Goal: Information Seeking & Learning: Learn about a topic

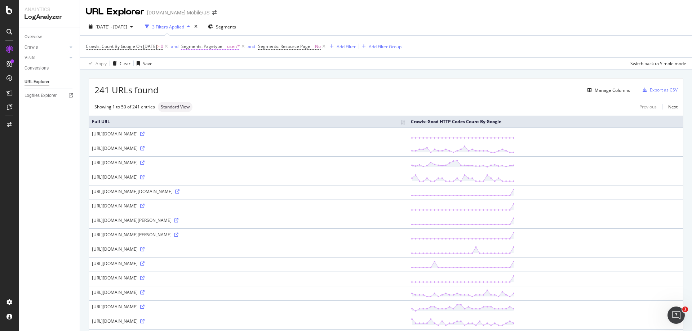
click at [226, 47] on span "=" at bounding box center [224, 46] width 3 height 6
click at [235, 76] on div at bounding box center [237, 77] width 79 height 12
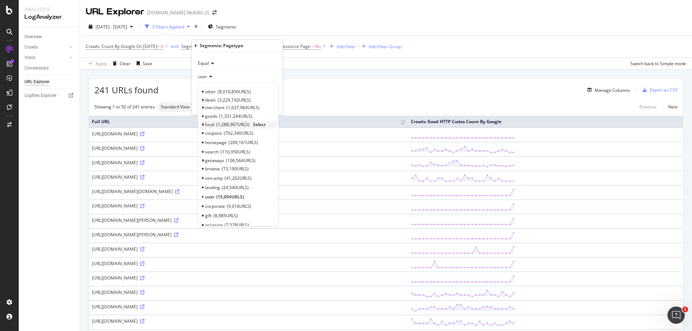
click at [219, 126] on span "1,288,967 URLS" at bounding box center [232, 124] width 33 height 6
click at [263, 125] on span "Select" at bounding box center [259, 124] width 13 height 6
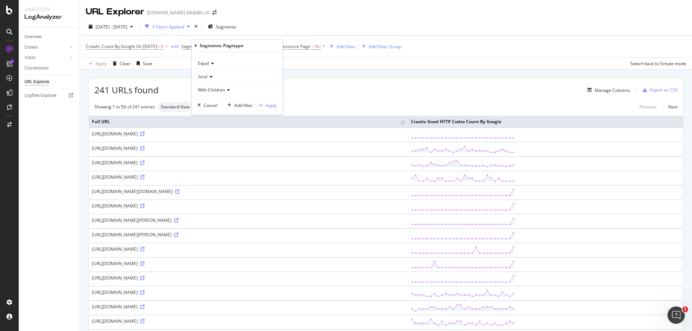
click at [346, 66] on div "Apply Clear Save Switch back to Simple mode" at bounding box center [386, 63] width 612 height 12
click at [157, 46] on span "On 2025-10-01" at bounding box center [146, 46] width 21 height 6
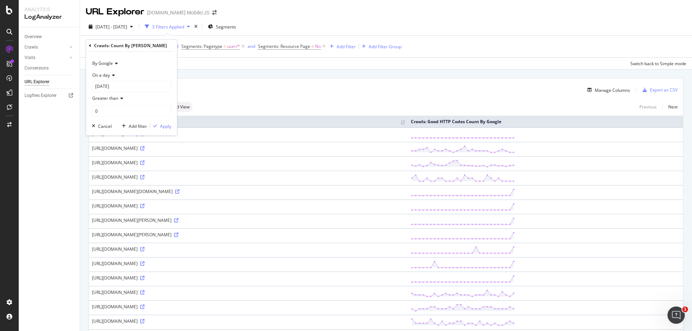
click at [120, 97] on icon at bounding box center [120, 98] width 5 height 4
click at [119, 114] on div "Equal to" at bounding box center [132, 112] width 77 height 9
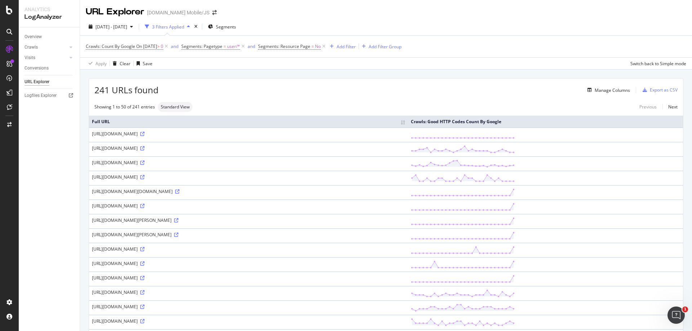
click at [287, 19] on div "2025 Sep. 4th - Oct. 1st 3 Filters Applied Segments Crawls: Count By Google On …" at bounding box center [386, 44] width 612 height 52
click at [240, 48] on span "user/*" at bounding box center [233, 46] width 13 height 10
click at [219, 77] on div "user" at bounding box center [237, 77] width 79 height 12
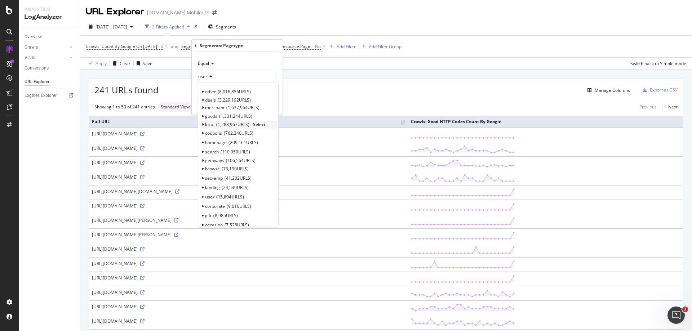
click at [203, 124] on icon at bounding box center [202, 125] width 3 height 4
click at [213, 135] on span "geocat" at bounding box center [216, 133] width 14 height 6
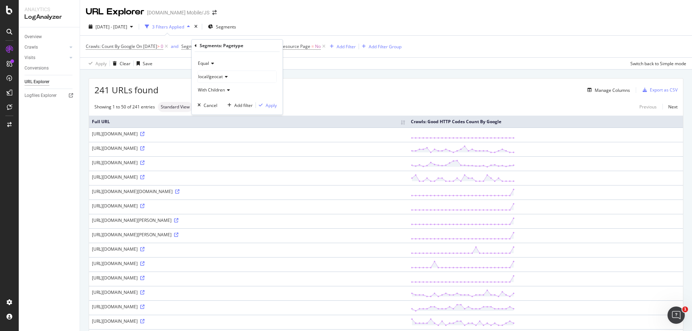
click at [308, 64] on div "Apply Clear Save Switch back to Simple mode" at bounding box center [386, 63] width 612 height 12
click at [222, 45] on span "Segments: Pagetype" at bounding box center [201, 46] width 41 height 6
click at [219, 75] on div "user" at bounding box center [237, 77] width 79 height 12
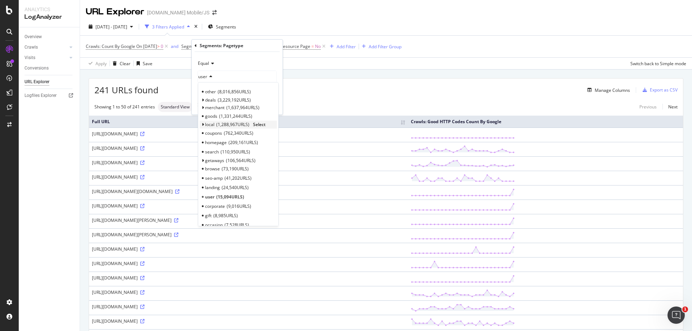
click at [210, 124] on span "local" at bounding box center [209, 124] width 9 height 6
click at [262, 125] on span "Select" at bounding box center [259, 124] width 13 height 6
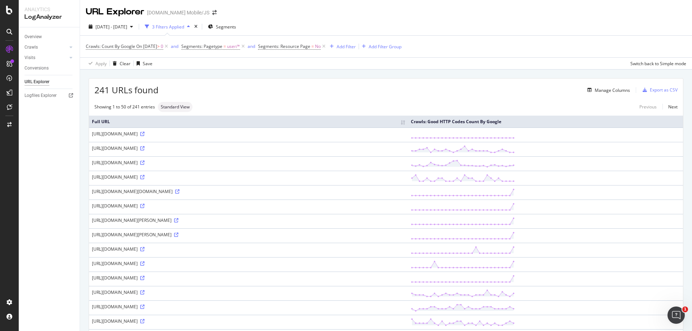
click at [310, 87] on div "Manage Columns" at bounding box center [394, 90] width 471 height 9
click at [240, 46] on span "user/*" at bounding box center [233, 46] width 13 height 10
click at [217, 77] on div "user" at bounding box center [237, 77] width 79 height 12
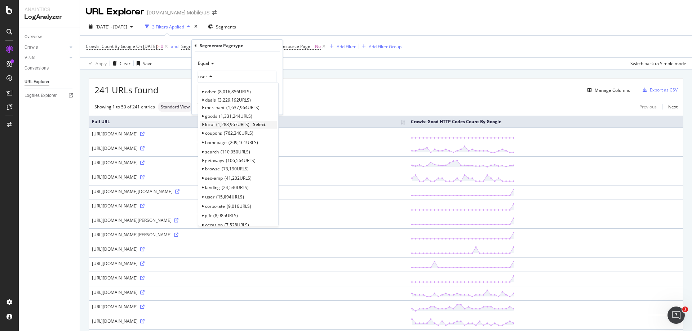
click at [214, 123] on span "local" at bounding box center [209, 124] width 9 height 6
click at [259, 123] on span "Select" at bounding box center [259, 124] width 13 height 6
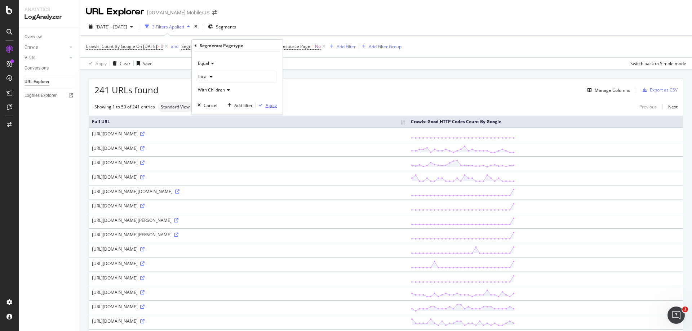
click at [270, 106] on div "Apply" at bounding box center [271, 105] width 11 height 6
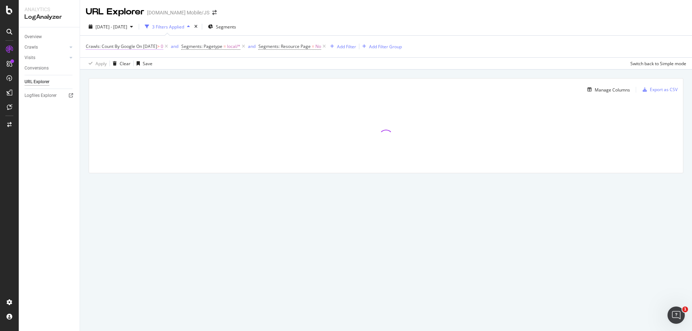
click at [163, 46] on span "Crawls: Count By Google On 2025-10-01 > 0" at bounding box center [124, 46] width 77 height 6
click at [110, 114] on input "0" at bounding box center [131, 111] width 79 height 12
click at [119, 96] on icon at bounding box center [120, 98] width 5 height 4
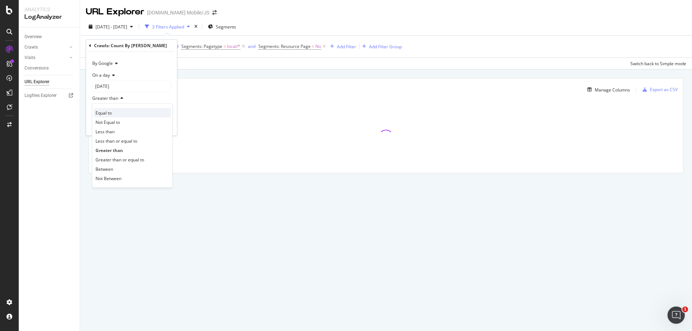
click at [114, 112] on div "Equal to" at bounding box center [132, 112] width 77 height 9
click at [159, 125] on div "button" at bounding box center [155, 126] width 10 height 4
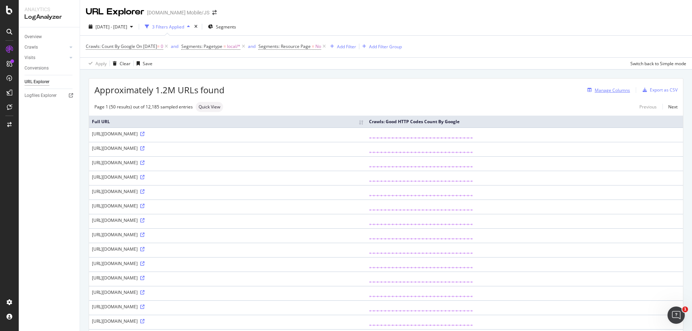
click at [601, 94] on div "Manage Columns" at bounding box center [607, 90] width 45 height 8
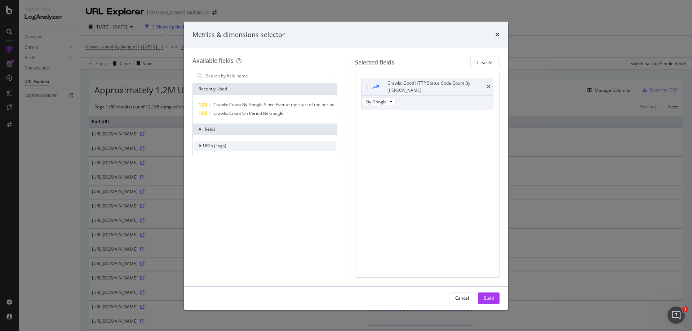
click at [214, 146] on span "URLs (Logs)" at bounding box center [214, 146] width 23 height 6
click at [205, 190] on icon "modal" at bounding box center [204, 190] width 2 height 4
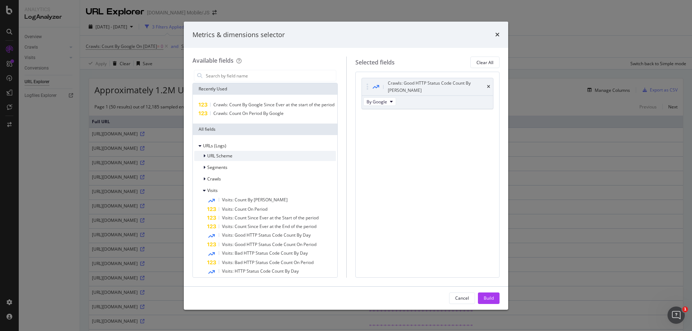
click at [204, 156] on icon "modal" at bounding box center [204, 156] width 2 height 4
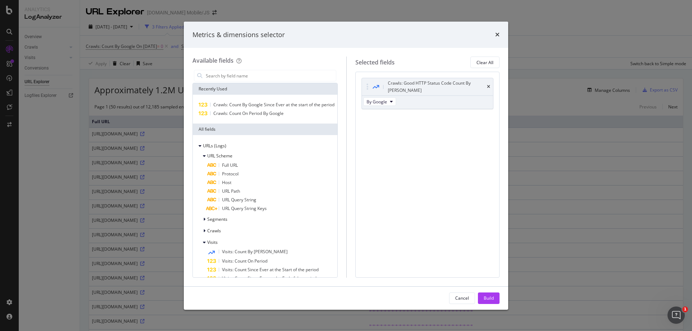
click at [292, 55] on div "Available fields Recently Used Crawls: Count By Google Since Ever at the start …" at bounding box center [346, 167] width 324 height 238
click at [500, 33] on div "Metrics & dimensions selector" at bounding box center [346, 35] width 324 height 27
click at [494, 34] on div "Metrics & dimensions selector" at bounding box center [345, 34] width 307 height 9
click at [498, 33] on icon "times" at bounding box center [497, 35] width 4 height 6
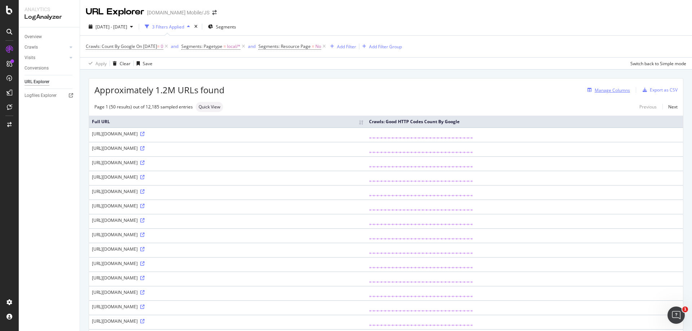
click at [614, 92] on div "Manage Columns" at bounding box center [612, 90] width 35 height 6
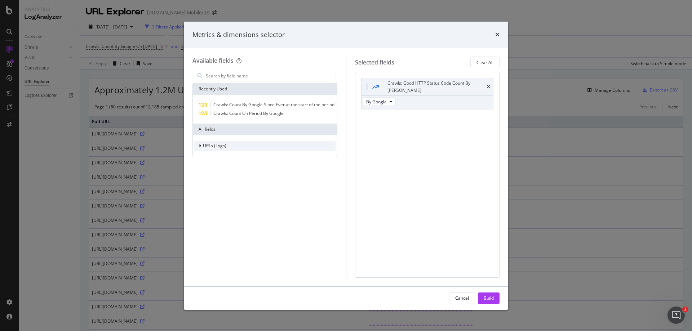
click at [221, 146] on span "URLs (Logs)" at bounding box center [214, 146] width 23 height 6
click at [219, 157] on span "URL Scheme" at bounding box center [219, 156] width 25 height 6
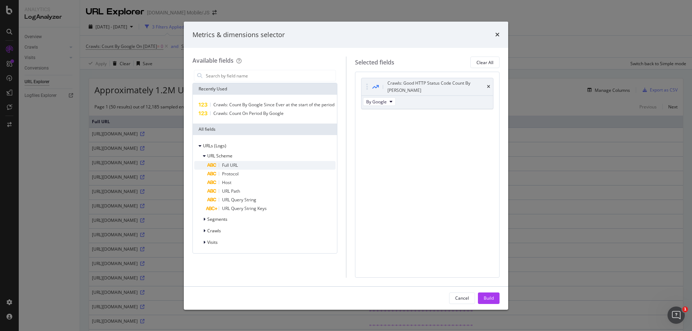
click at [225, 167] on span "Full URL" at bounding box center [230, 165] width 16 height 6
click at [417, 114] on div "Full URL" at bounding box center [436, 117] width 100 height 7
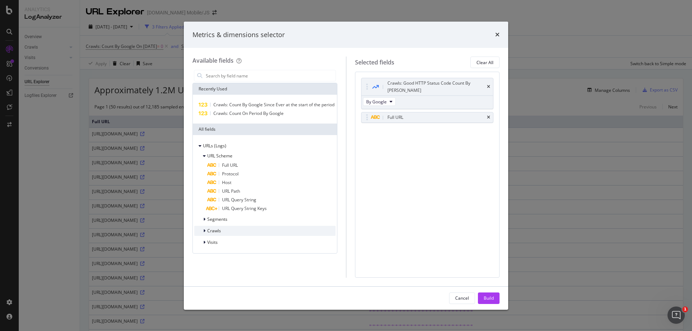
click at [213, 231] on span "Crawls" at bounding box center [214, 231] width 14 height 6
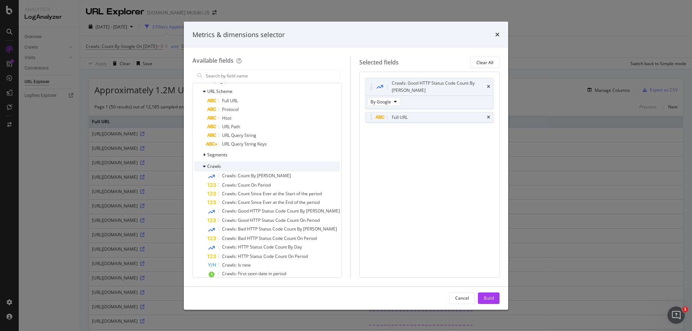
scroll to position [72, 0]
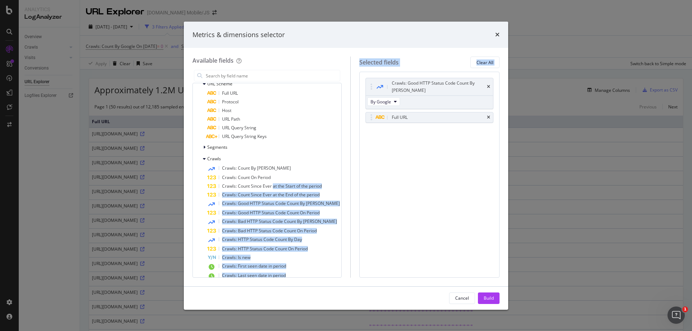
drag, startPoint x: 272, startPoint y: 194, endPoint x: 414, endPoint y: 138, distance: 152.1
click at [414, 138] on div "Available fields Recently Used Crawls: Count By Google Since Ever at the start …" at bounding box center [345, 167] width 307 height 221
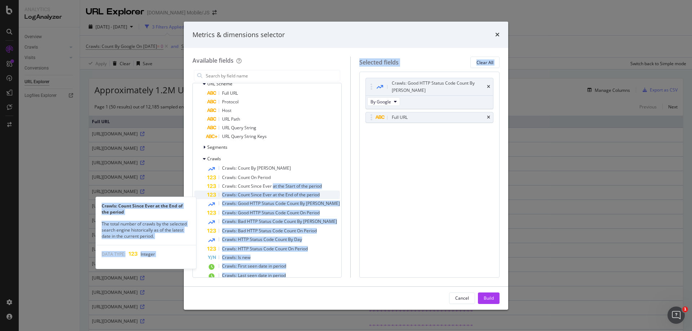
click at [276, 198] on span "Crawls: Count Since Ever at the End of the period" at bounding box center [271, 195] width 98 height 6
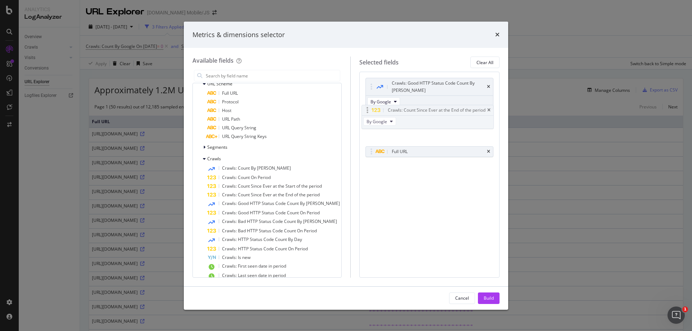
drag, startPoint x: 442, startPoint y: 124, endPoint x: 441, endPoint y: 111, distance: 13.7
click at [441, 111] on body "Analytics LogAnalyzer Overview Crawls Daily Distribution Segments Distribution …" at bounding box center [346, 165] width 692 height 331
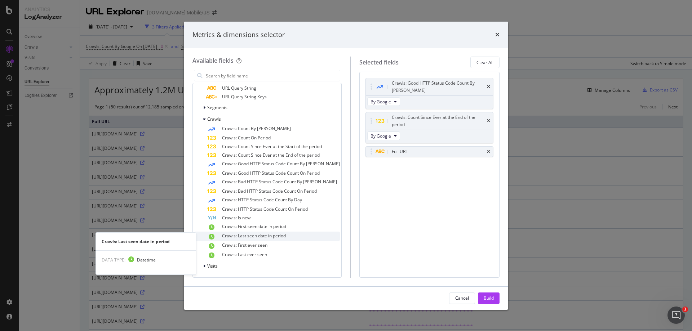
scroll to position [117, 0]
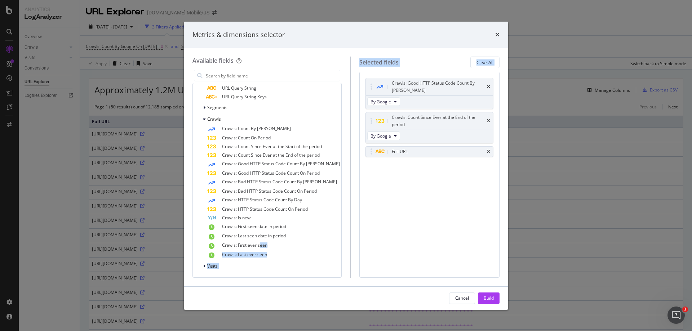
drag, startPoint x: 259, startPoint y: 246, endPoint x: 426, endPoint y: 212, distance: 170.6
click at [426, 212] on div "Available fields Recently Used Crawls: Count By Google Since Ever at the start …" at bounding box center [345, 167] width 307 height 221
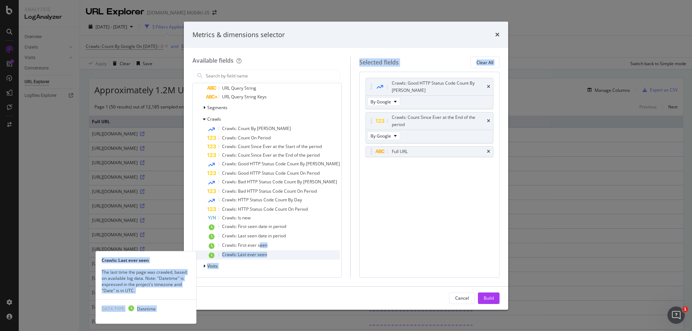
click at [236, 255] on span "Crawls: Last ever seen" at bounding box center [244, 255] width 45 height 6
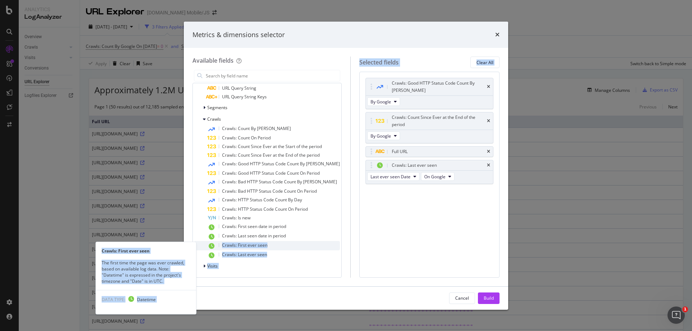
click at [239, 244] on span "Crawls: First ever seen" at bounding box center [244, 245] width 45 height 6
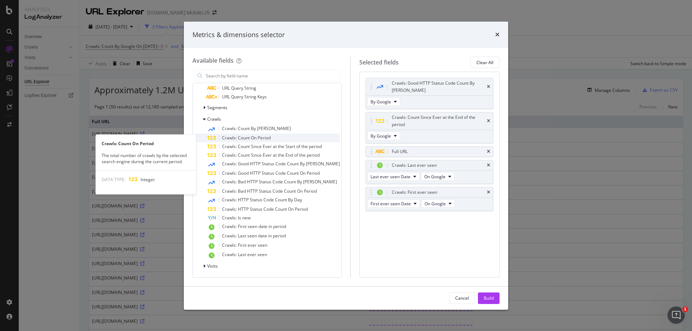
click at [265, 139] on span "Crawls: Count On Period" at bounding box center [246, 138] width 49 height 6
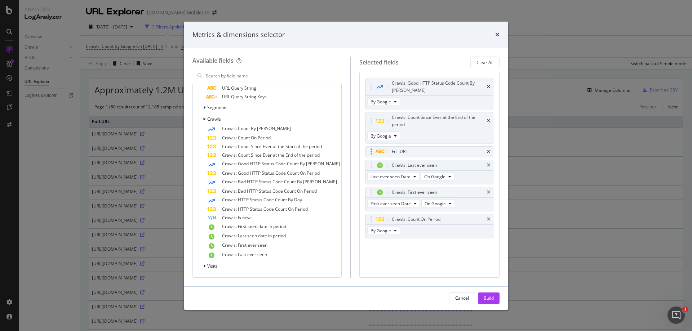
click at [370, 148] on icon "modal" at bounding box center [371, 151] width 2 height 7
click at [488, 150] on icon "times" at bounding box center [488, 152] width 3 height 4
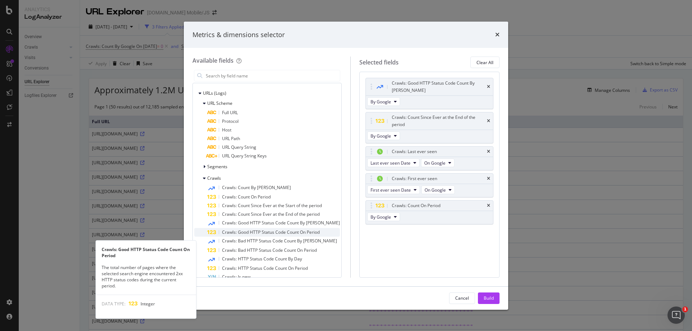
scroll to position [45, 0]
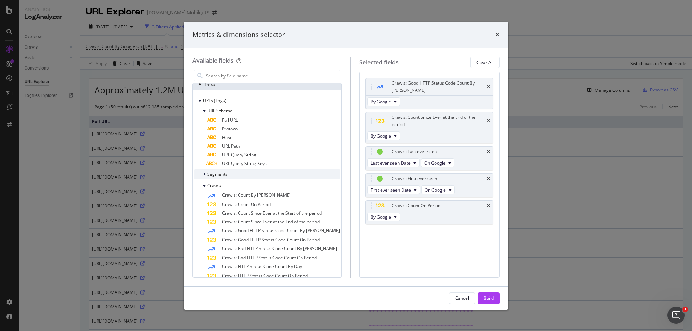
click at [203, 178] on div "modal" at bounding box center [205, 174] width 4 height 7
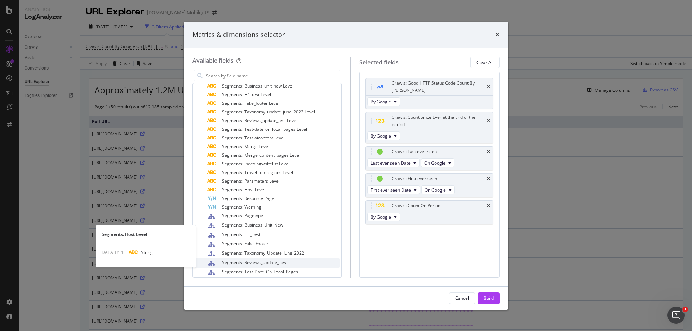
scroll to position [117, 0]
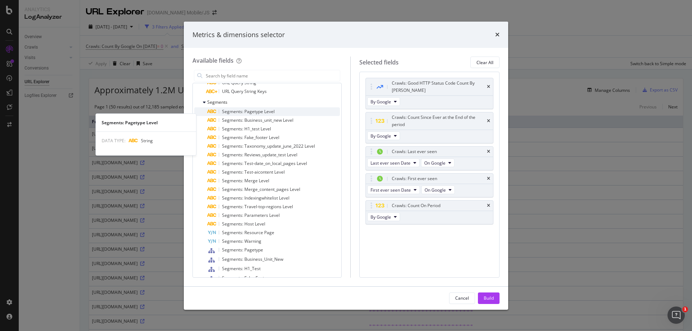
click at [268, 115] on span "Segments: Pagetype Level" at bounding box center [248, 111] width 53 height 6
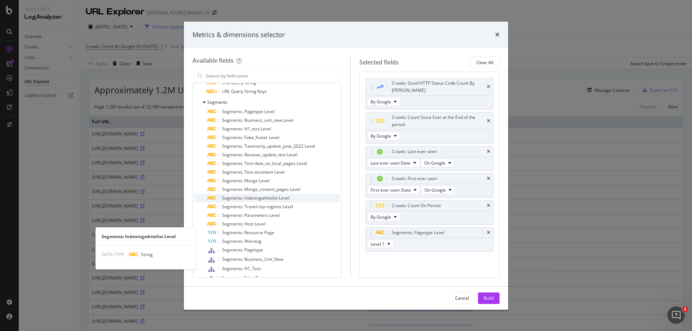
scroll to position [45, 0]
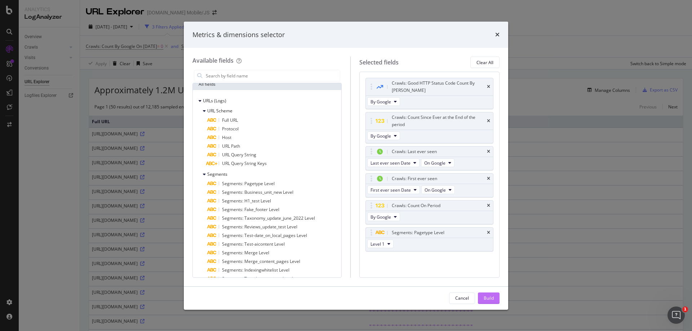
click at [497, 299] on button "Build" at bounding box center [489, 299] width 22 height 12
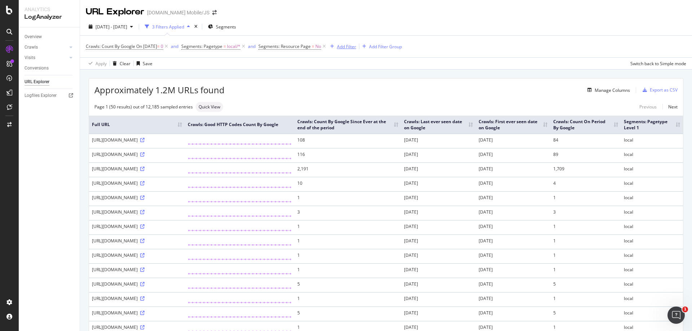
click at [350, 48] on div "Add Filter" at bounding box center [346, 47] width 19 height 6
click at [621, 131] on th "Crawls: Count On Period By Google" at bounding box center [585, 125] width 70 height 18
click at [387, 47] on div "Add Filter Group" at bounding box center [385, 47] width 33 height 6
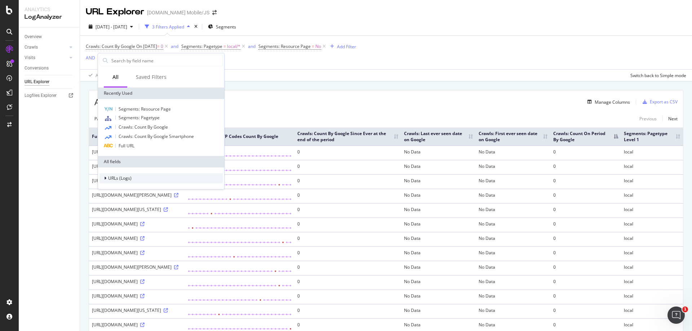
click at [126, 178] on span "URLs (Logs)" at bounding box center [119, 178] width 23 height 6
click at [126, 187] on span "URL Scheme" at bounding box center [124, 188] width 25 height 6
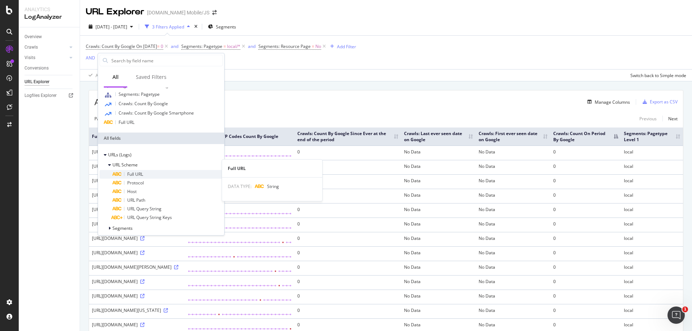
scroll to position [36, 0]
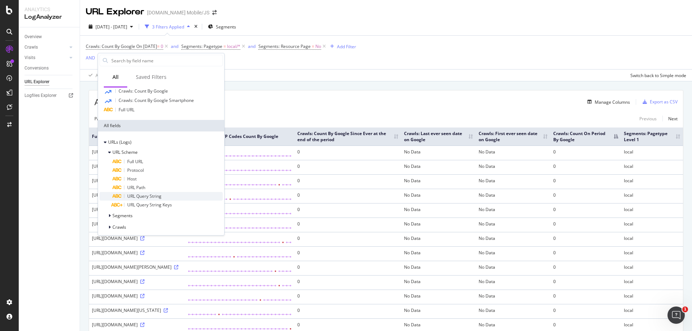
click at [160, 195] on span "URL Query String" at bounding box center [144, 196] width 34 height 6
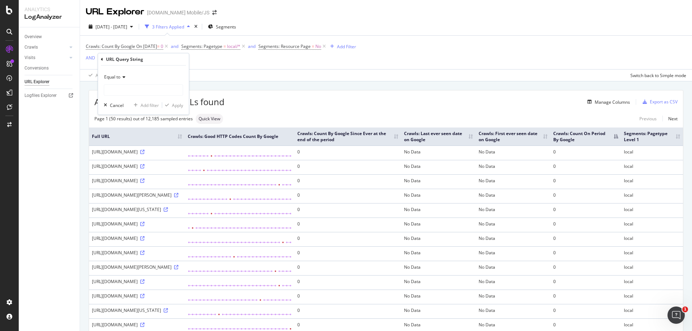
click at [124, 76] on icon at bounding box center [122, 77] width 5 height 4
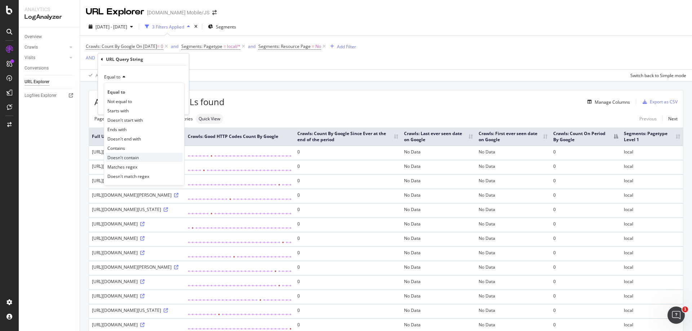
click at [120, 159] on span "Doesn't contain" at bounding box center [122, 158] width 31 height 6
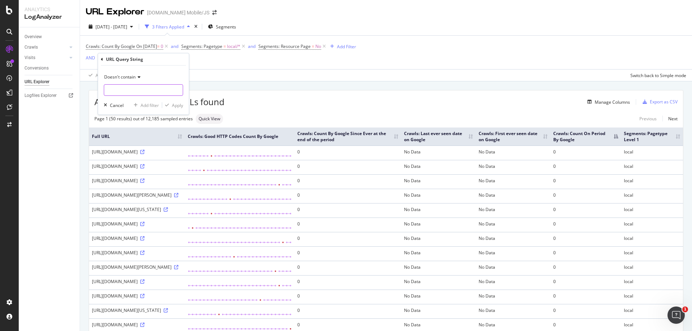
click at [124, 89] on input "text" at bounding box center [143, 90] width 79 height 12
type input "utm"
click at [173, 104] on div "Apply" at bounding box center [177, 105] width 11 height 6
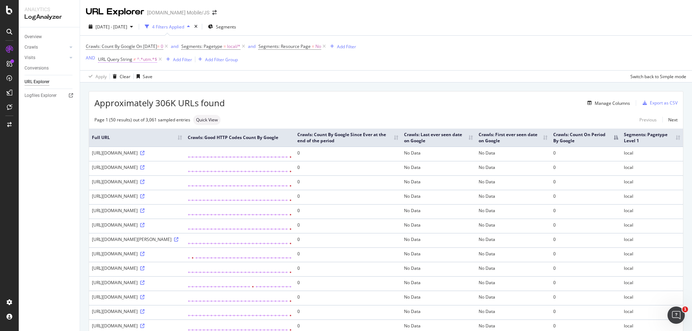
click at [129, 61] on span "URL Query String" at bounding box center [115, 59] width 34 height 6
click at [133, 88] on input "utm" at bounding box center [138, 90] width 68 height 12
click at [146, 106] on div "Add filter" at bounding box center [150, 105] width 18 height 6
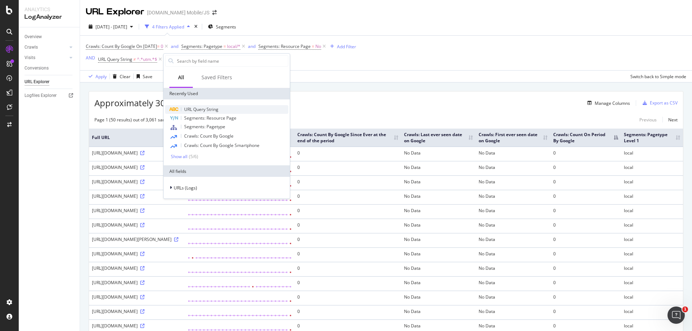
click at [209, 112] on span "URL Query String" at bounding box center [201, 109] width 34 height 6
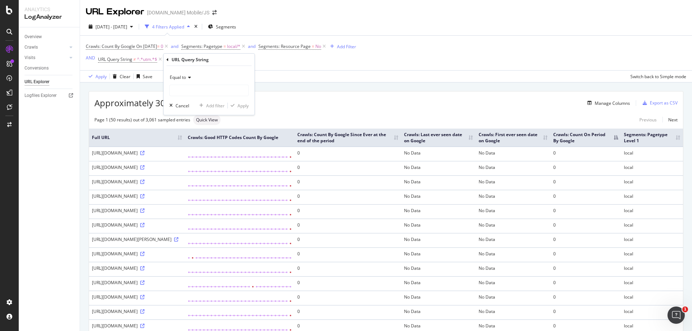
click at [186, 80] on icon at bounding box center [188, 77] width 5 height 4
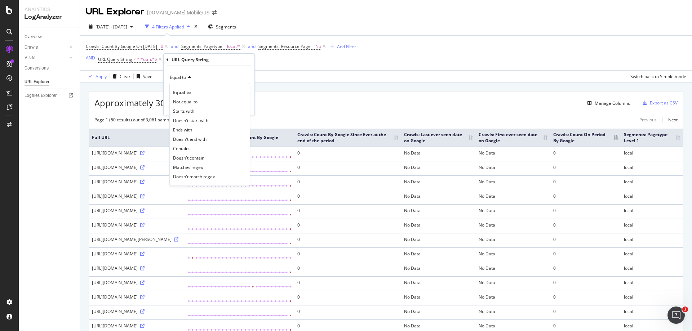
click at [190, 159] on span "Doesn't contain" at bounding box center [188, 158] width 31 height 6
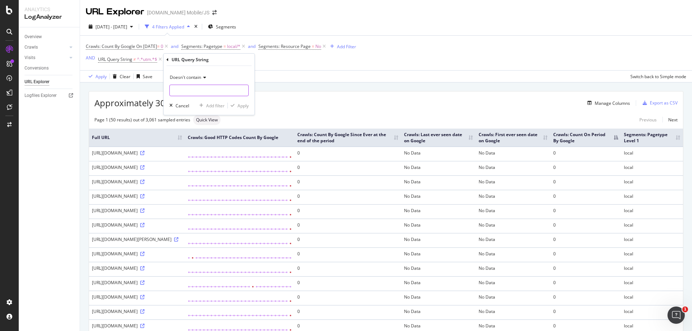
click at [176, 89] on input "text" at bounding box center [209, 91] width 79 height 12
type input "srsltid"
click at [235, 105] on div "button" at bounding box center [233, 105] width 10 height 4
click at [349, 47] on div "Add Filter" at bounding box center [346, 47] width 19 height 6
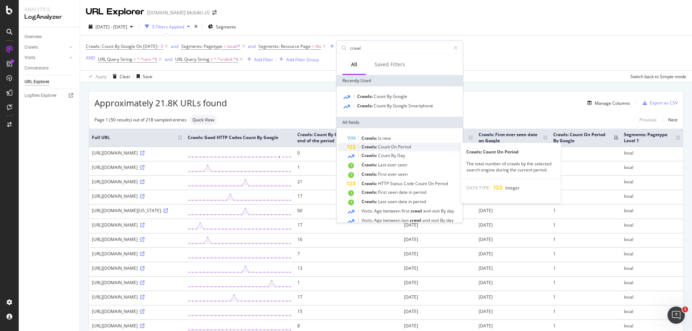
type input "crawl"
click at [391, 149] on span "Count" at bounding box center [384, 147] width 13 height 6
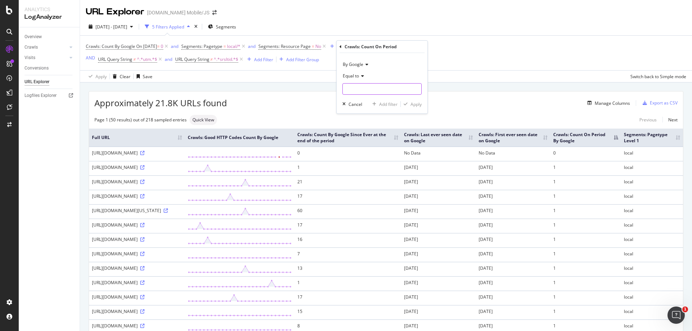
click at [367, 89] on input "number" at bounding box center [381, 89] width 79 height 12
type input "0"
click at [411, 105] on div "Apply" at bounding box center [415, 104] width 11 height 6
click at [169, 47] on icon at bounding box center [166, 46] width 6 height 7
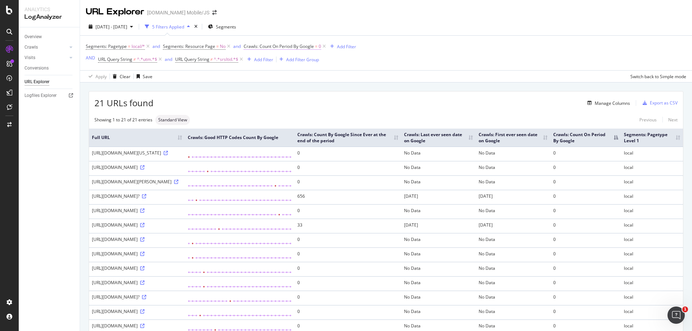
click at [290, 46] on span "Crawls: Count On Period By Google" at bounding box center [279, 46] width 70 height 6
click at [273, 65] on icon at bounding box center [272, 63] width 5 height 4
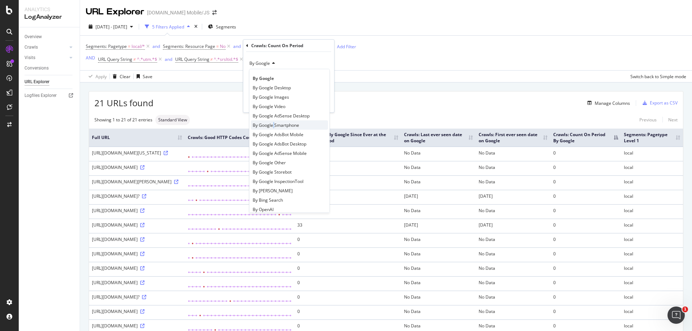
click at [274, 127] on span "By Google Smartphone" at bounding box center [276, 125] width 46 height 6
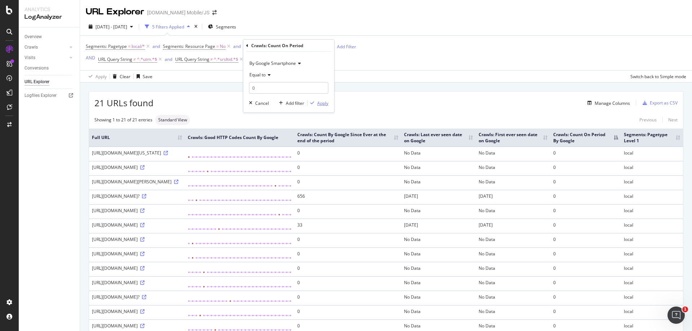
click at [317, 103] on div "Apply" at bounding box center [322, 103] width 11 height 6
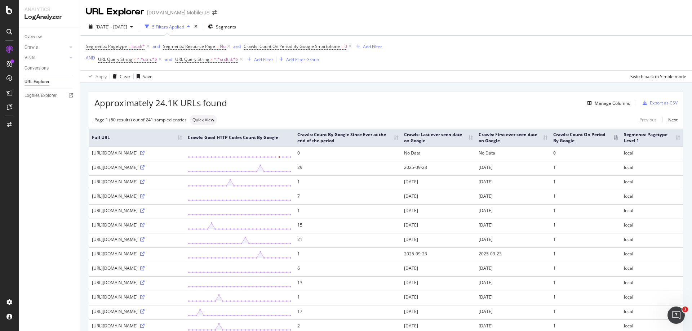
click at [659, 105] on div "Export as CSV" at bounding box center [664, 103] width 28 height 6
click at [616, 104] on div "Manage Columns" at bounding box center [612, 103] width 35 height 6
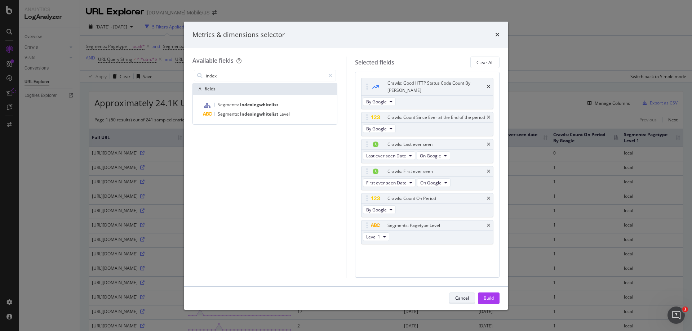
type input "index"
click at [468, 294] on div "Cancel" at bounding box center [462, 298] width 14 height 10
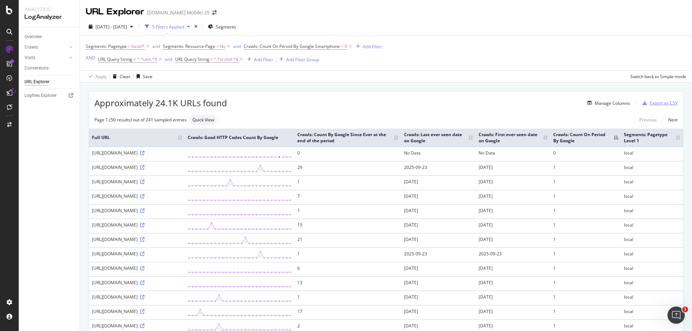
click at [654, 103] on div "Export as CSV" at bounding box center [664, 103] width 28 height 6
click at [613, 99] on div "Manage Columns" at bounding box center [607, 103] width 45 height 8
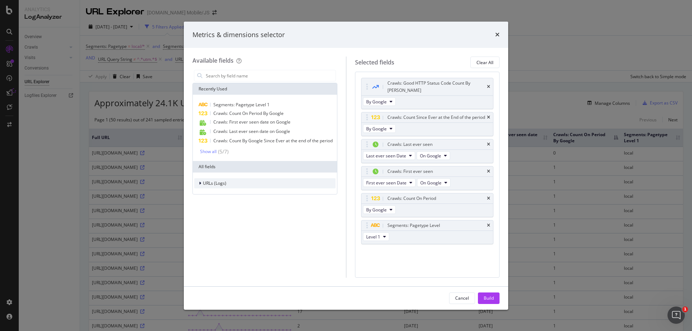
click at [222, 185] on span "URLs (Logs)" at bounding box center [214, 183] width 23 height 6
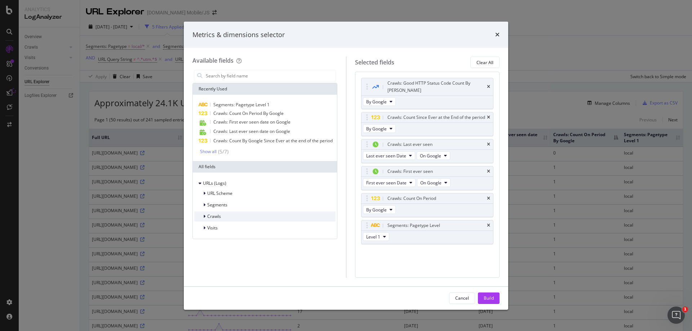
click at [216, 215] on span "Crawls" at bounding box center [214, 216] width 14 height 6
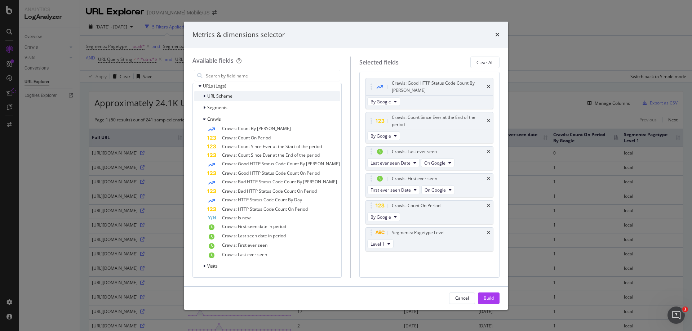
scroll to position [103, 0]
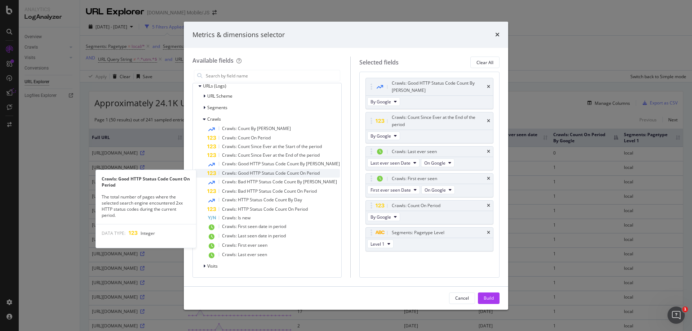
click at [274, 174] on span "Crawls: Good HTTP Status Code Count On Period" at bounding box center [271, 173] width 98 height 6
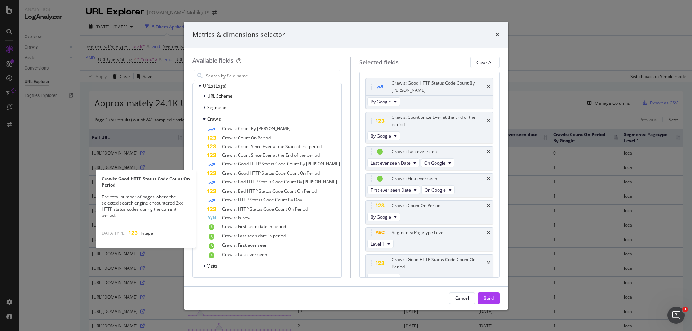
scroll to position [1, 0]
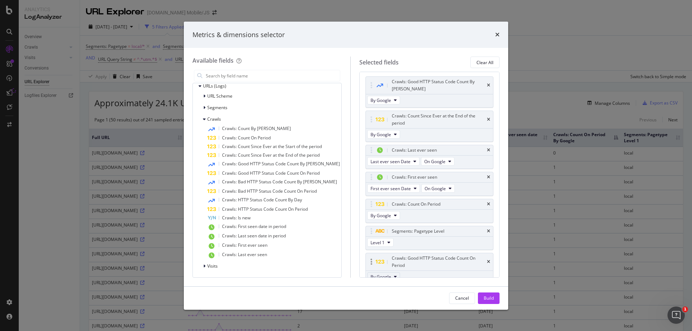
click at [388, 272] on button "By Google" at bounding box center [383, 276] width 33 height 9
click at [434, 285] on div "Available fields Recently Used Segments: Pagetype Level 1 Crawls: Count On Peri…" at bounding box center [346, 167] width 324 height 238
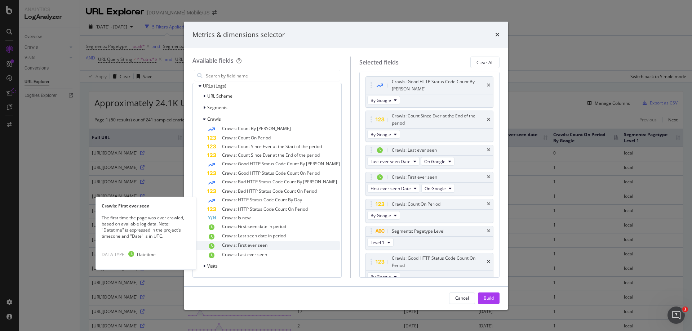
scroll to position [31, 0]
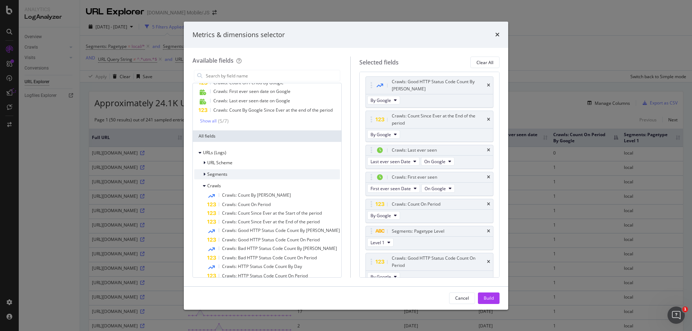
click at [203, 177] on icon "modal" at bounding box center [204, 174] width 2 height 4
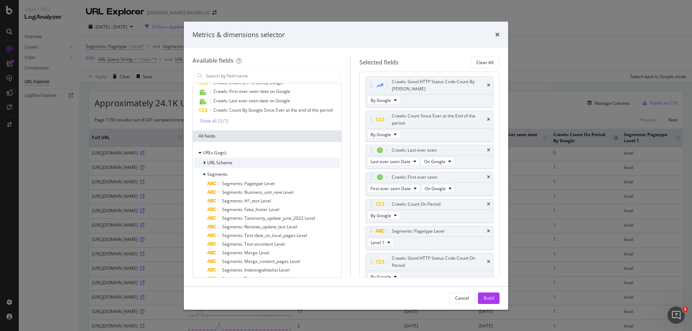
click at [205, 165] on icon "modal" at bounding box center [204, 163] width 2 height 4
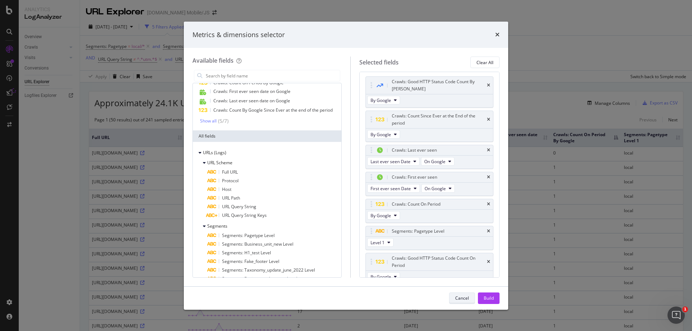
click at [457, 302] on div "Cancel" at bounding box center [462, 298] width 14 height 10
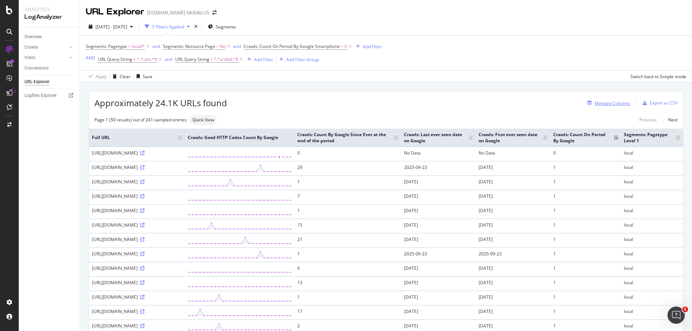
click at [618, 104] on div "Manage Columns" at bounding box center [612, 103] width 35 height 6
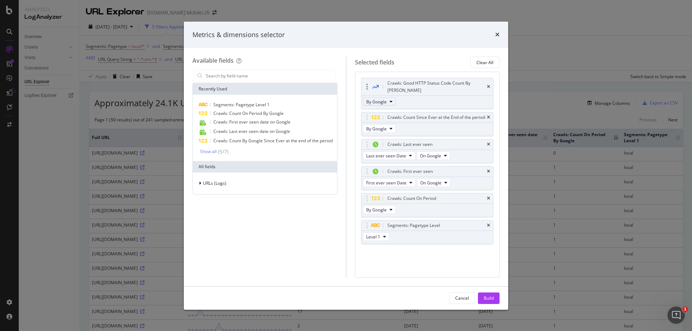
click at [388, 97] on button "By Google" at bounding box center [379, 101] width 33 height 9
click at [412, 92] on div "Crawls: Good HTTP Status Code Count By Day By Google" at bounding box center [427, 93] width 133 height 31
click at [393, 126] on button "By Google" at bounding box center [379, 128] width 33 height 9
click at [419, 121] on div "Crawls: Count Since Ever at the End of the period" at bounding box center [427, 117] width 132 height 10
click at [472, 296] on button "Cancel" at bounding box center [462, 299] width 26 height 12
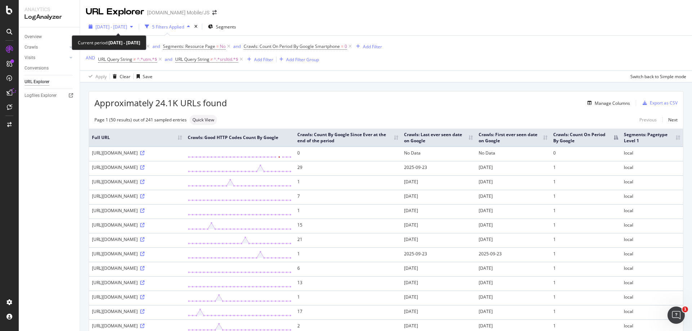
click at [127, 26] on span "2025 Sep. 4th - Oct. 1st" at bounding box center [112, 27] width 32 height 6
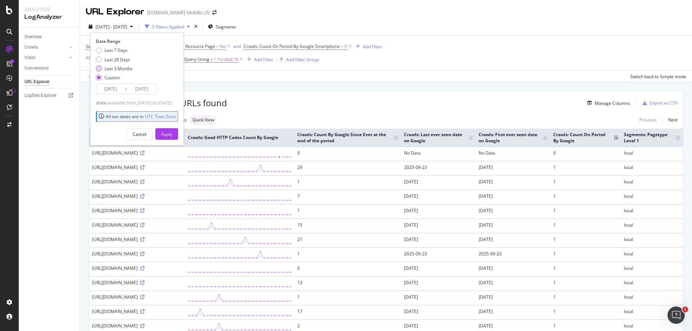
click at [116, 68] on div "Last 3 Months" at bounding box center [119, 69] width 28 height 6
type input "2025/07/03"
type input "2025/10/02"
click at [172, 138] on div "Apply" at bounding box center [166, 134] width 11 height 11
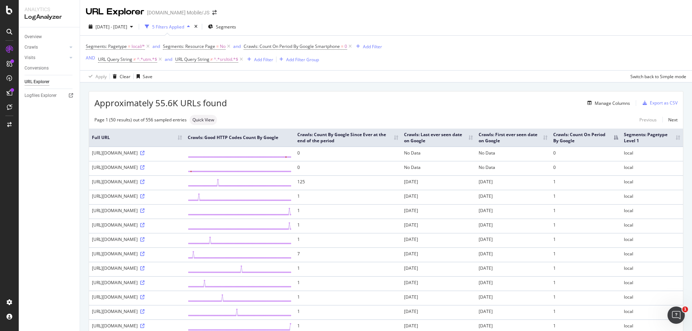
click at [656, 102] on div "Export as CSV" at bounding box center [664, 103] width 28 height 6
drag, startPoint x: 202, startPoint y: 195, endPoint x: 92, endPoint y: 199, distance: 110.0
click at [92, 185] on div "https://www.groupon.com/local/vancouver-bc?page=2" at bounding box center [137, 182] width 90 height 6
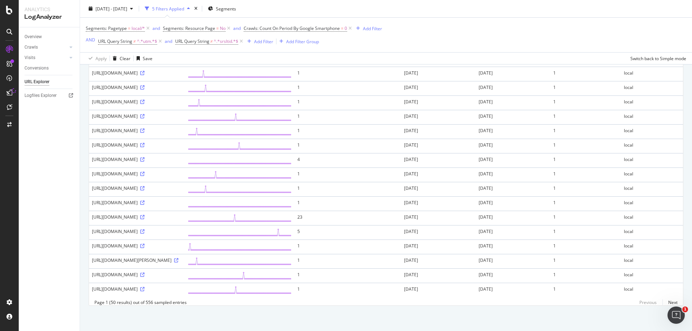
scroll to position [578, 0]
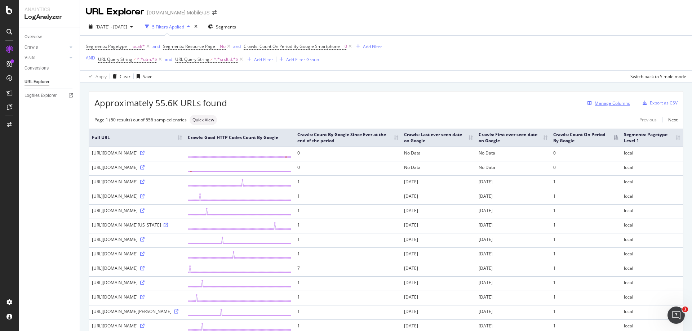
click at [603, 102] on div "Manage Columns" at bounding box center [612, 103] width 35 height 6
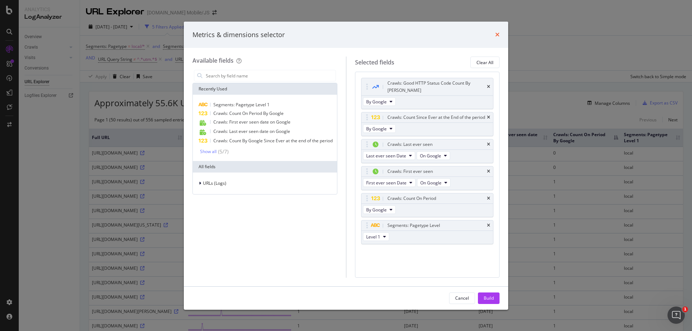
click at [497, 33] on icon "times" at bounding box center [497, 35] width 4 height 6
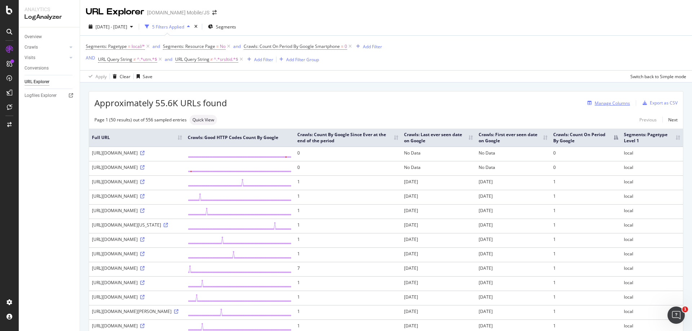
click at [609, 104] on div "Manage Columns" at bounding box center [612, 103] width 35 height 6
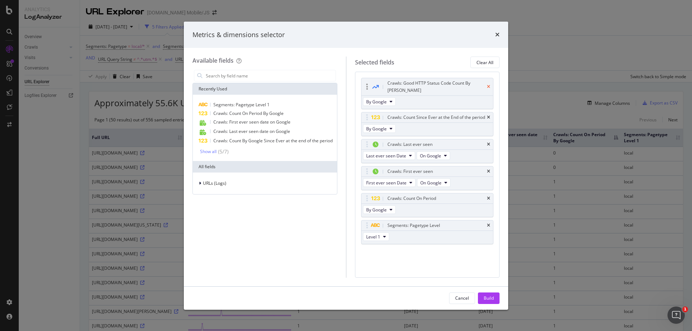
click at [487, 83] on div "Crawls: Good HTTP Status Code Count By Day" at bounding box center [427, 86] width 132 height 17
click at [489, 85] on icon "times" at bounding box center [488, 87] width 3 height 4
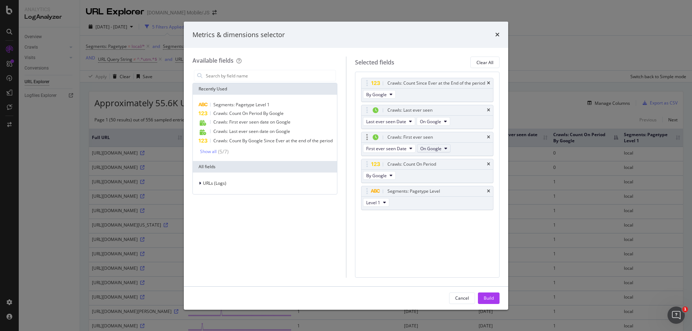
click at [446, 151] on icon "modal" at bounding box center [445, 148] width 3 height 4
click at [441, 126] on button "On Google" at bounding box center [434, 121] width 34 height 9
click at [391, 97] on icon "modal" at bounding box center [391, 94] width 3 height 4
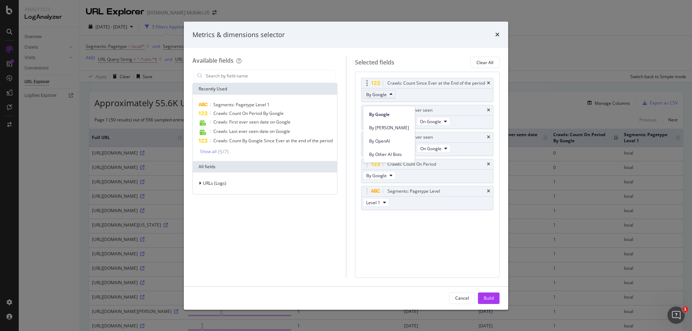
click at [391, 97] on icon "modal" at bounding box center [391, 94] width 3 height 4
click at [383, 179] on span "By Google" at bounding box center [376, 176] width 21 height 6
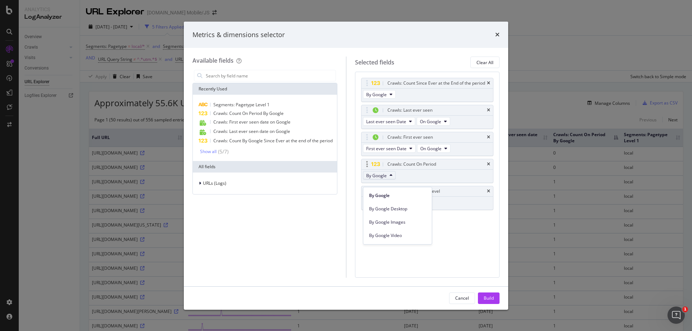
click at [383, 179] on span "By Google" at bounding box center [376, 176] width 21 height 6
click at [489, 298] on div "Build" at bounding box center [489, 298] width 10 height 6
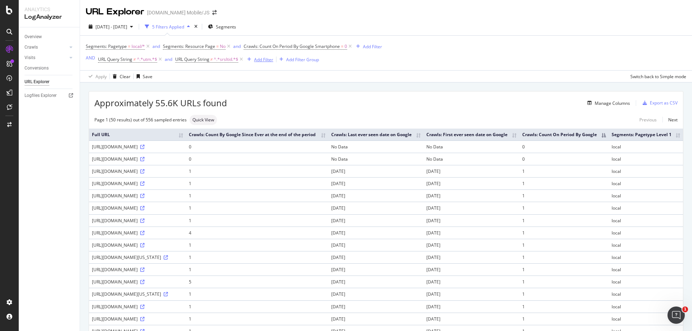
click at [270, 59] on div "Add Filter" at bounding box center [263, 60] width 19 height 6
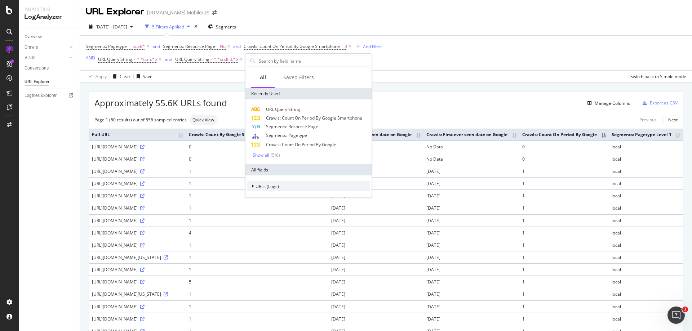
click at [271, 185] on span "URLs (Logs)" at bounding box center [267, 186] width 23 height 6
click at [271, 194] on span "URL Scheme" at bounding box center [272, 197] width 25 height 6
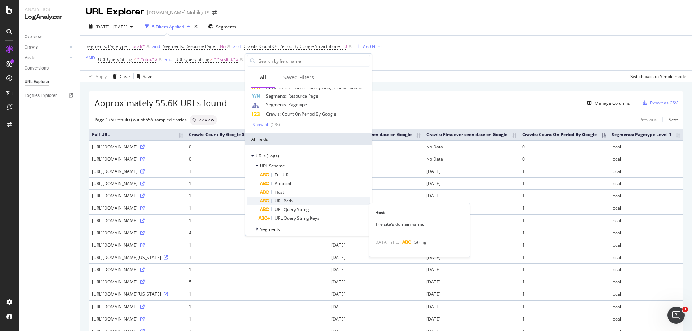
scroll to position [58, 0]
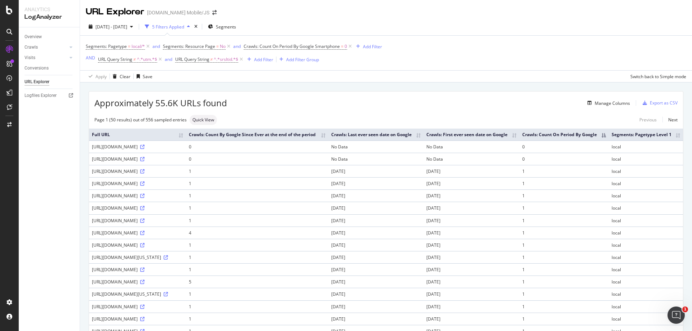
click at [209, 67] on div "Segments: Pagetype = local/* and Segments: Resource Page = No and Crawls: Count…" at bounding box center [386, 53] width 600 height 35
click at [258, 59] on div "Add Filter" at bounding box center [263, 60] width 19 height 6
click at [218, 59] on span "^.*srsltid.*$" at bounding box center [226, 59] width 25 height 10
click at [226, 105] on div "Add filter" at bounding box center [227, 105] width 18 height 6
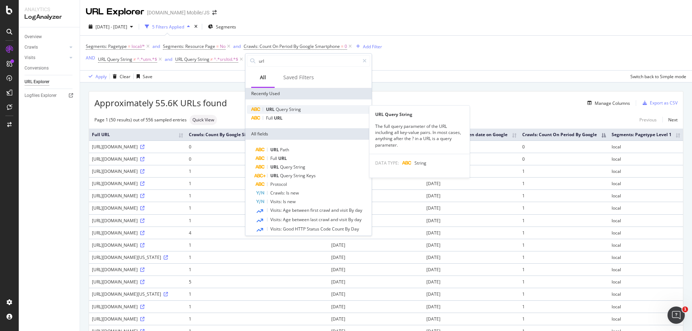
type input "url"
click at [277, 112] on span "Query" at bounding box center [282, 109] width 13 height 6
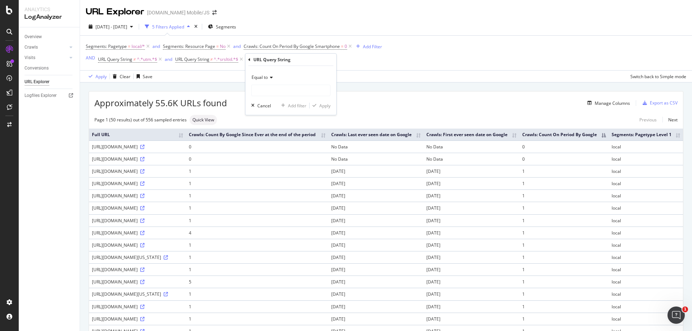
click at [274, 80] on div "Equal to" at bounding box center [290, 78] width 79 height 12
click at [272, 159] on span "Doesn't contain" at bounding box center [270, 158] width 31 height 6
click at [268, 93] on input "text" at bounding box center [291, 91] width 79 height 12
type input "adsafe"
click at [331, 108] on div "Doesn't contain adsafe Cancel Add filter Apply" at bounding box center [290, 90] width 91 height 49
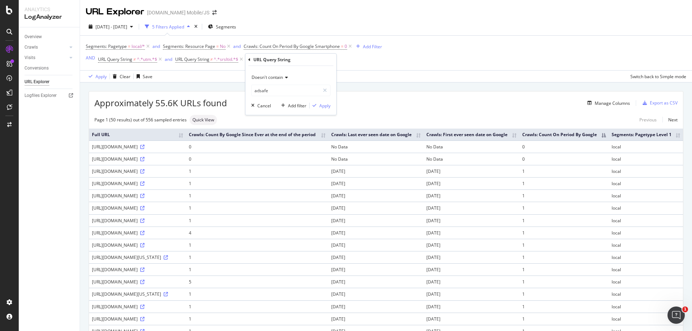
click at [320, 101] on div "Doesn't contain adsafe Cancel Add filter Apply" at bounding box center [290, 90] width 91 height 49
click at [325, 105] on div "Apply" at bounding box center [324, 106] width 11 height 6
drag, startPoint x: 243, startPoint y: 183, endPoint x: 252, endPoint y: 182, distance: 9.0
click at [183, 174] on div "https://www.groupon.com/local/personalized-photo-books?gad_source=7&gclid=CPeJ0…" at bounding box center [137, 171] width 91 height 6
copy div "gclid"
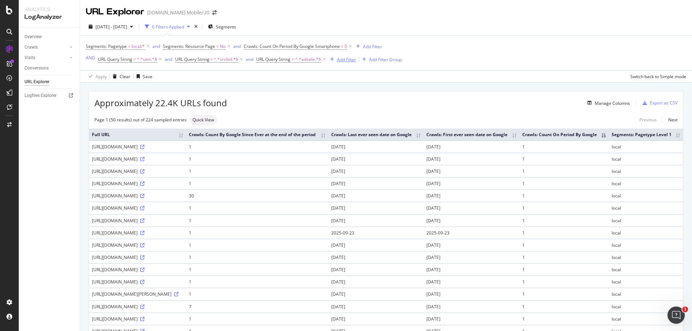
click at [338, 60] on div "Add Filter" at bounding box center [346, 60] width 19 height 6
click at [305, 60] on span "^.*adsafe.*$" at bounding box center [308, 59] width 26 height 10
click at [310, 103] on div "Add filter" at bounding box center [309, 105] width 18 height 6
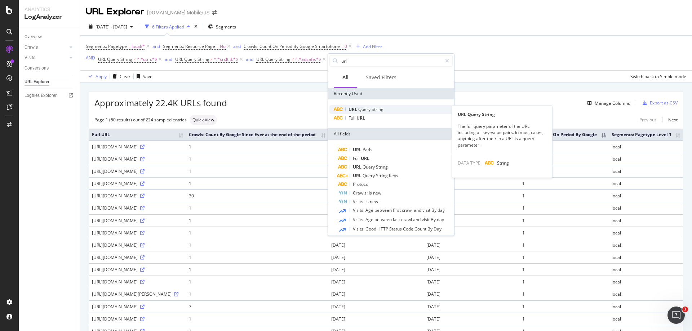
click at [367, 111] on span "Query" at bounding box center [364, 109] width 13 height 6
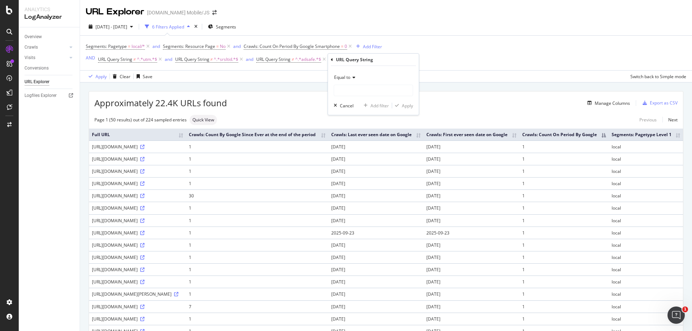
click at [356, 80] on div "Equal to" at bounding box center [373, 78] width 79 height 12
click at [356, 156] on span "Doesn't contain" at bounding box center [352, 158] width 31 height 6
click at [353, 92] on input "text" at bounding box center [373, 91] width 79 height 12
paste input "gclid"
type input "gclid"
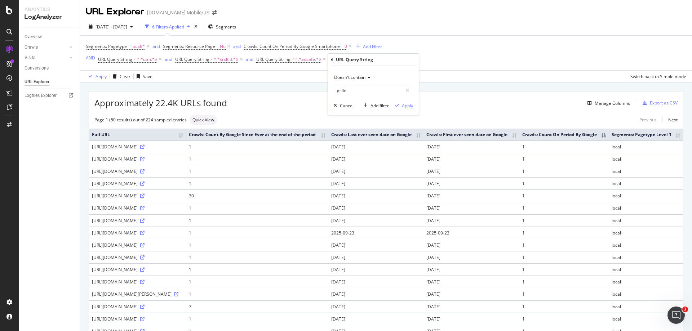
click at [402, 107] on div "Apply" at bounding box center [407, 106] width 11 height 6
click at [428, 59] on div "Add Filter" at bounding box center [424, 60] width 19 height 6
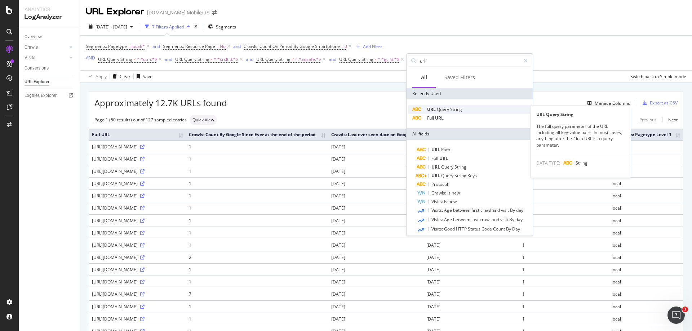
click at [440, 108] on span "Query" at bounding box center [443, 109] width 13 height 6
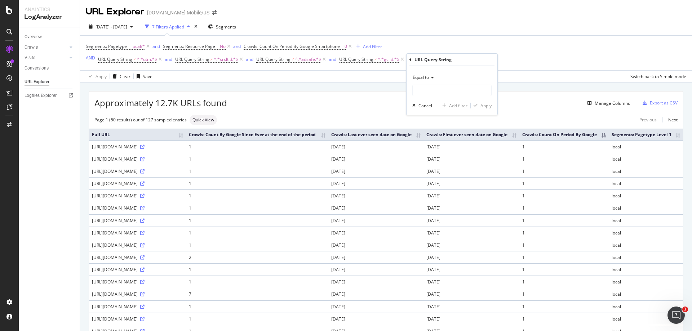
click at [421, 75] on span "Equal to" at bounding box center [421, 77] width 16 height 6
click at [429, 158] on span "Doesn't contain" at bounding box center [431, 158] width 31 height 6
click at [432, 92] on input "text" at bounding box center [452, 91] width 79 height 12
type input "fbclid"
click at [480, 105] on div "Apply" at bounding box center [485, 106] width 11 height 6
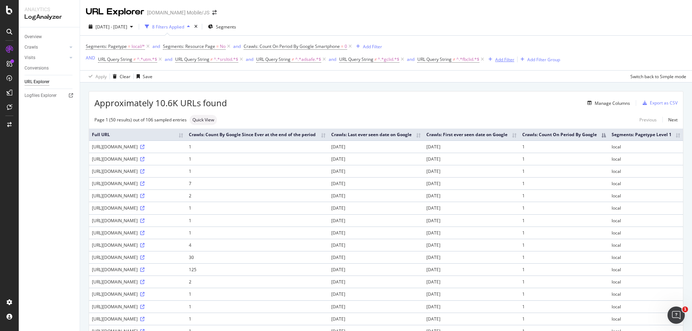
click at [502, 59] on div "Add Filter" at bounding box center [504, 60] width 19 height 6
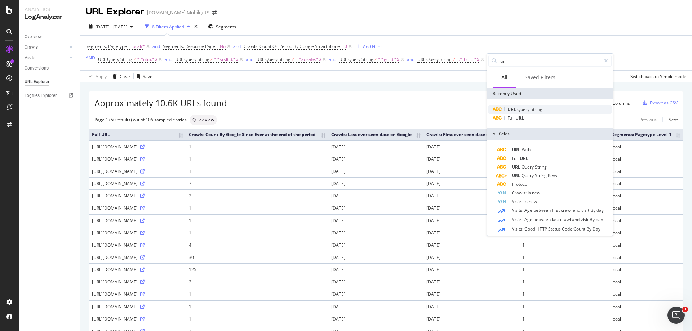
click at [516, 109] on span "URL" at bounding box center [512, 109] width 10 height 6
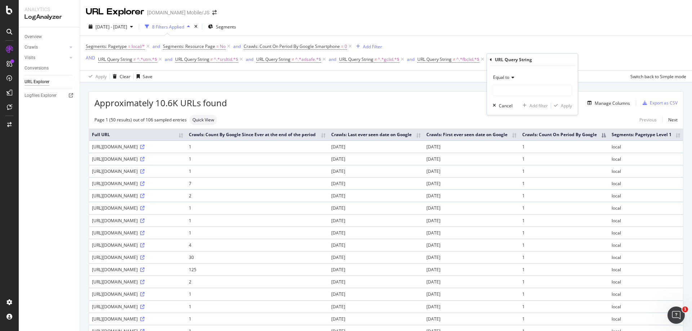
click at [500, 79] on span "Equal to" at bounding box center [501, 77] width 16 height 6
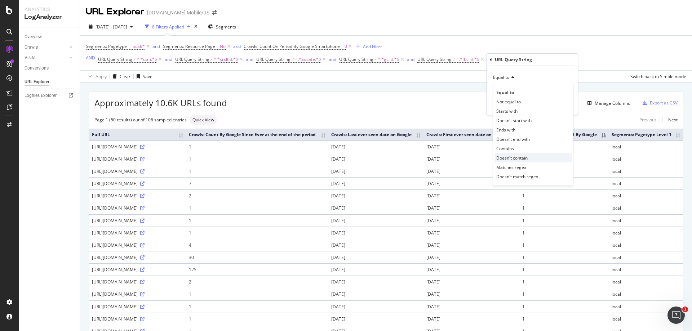
click at [505, 155] on span "Doesn't contain" at bounding box center [511, 158] width 31 height 6
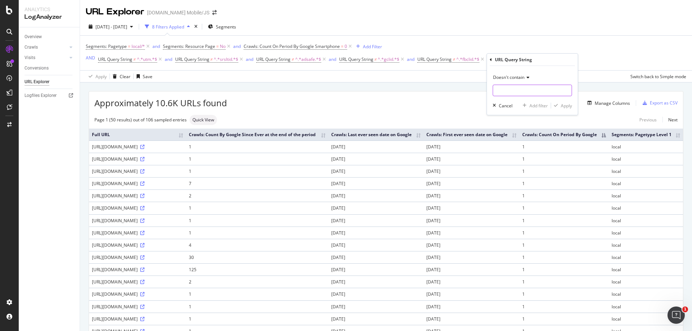
click at [505, 91] on input "text" at bounding box center [532, 91] width 79 height 12
type input "sort="
click at [569, 104] on div "Apply" at bounding box center [566, 106] width 11 height 6
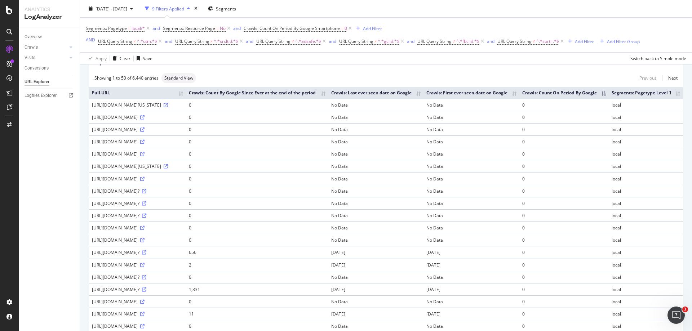
scroll to position [144, 0]
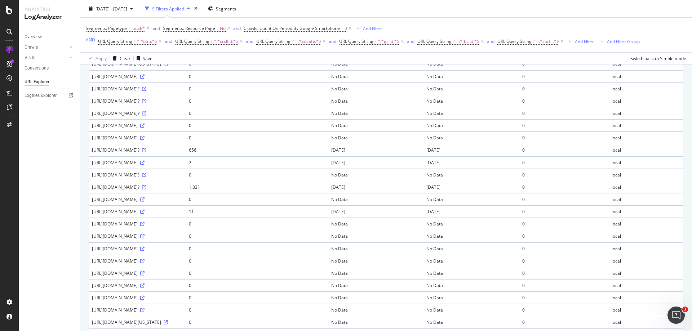
drag, startPoint x: 175, startPoint y: 230, endPoint x: 92, endPoint y: 233, distance: 82.6
click at [92, 190] on div "https://www.groupon.com/local/toronto?" at bounding box center [137, 187] width 91 height 6
copy div "https://www.groupon.com/local/toronto?"
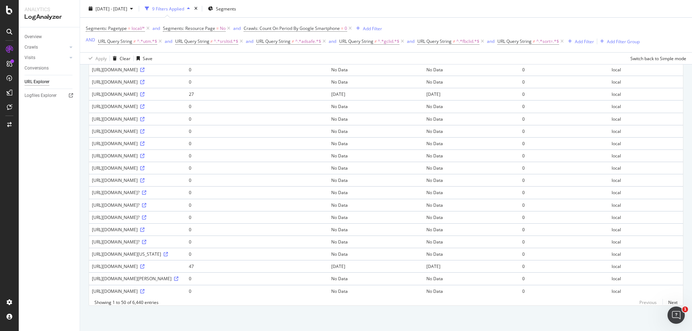
scroll to position [613, 0]
click at [141, 214] on div "https://www.groupon.com/local/seattle/aquarium?" at bounding box center [137, 217] width 91 height 6
drag, startPoint x: 195, startPoint y: 204, endPoint x: 90, endPoint y: 204, distance: 105.6
click at [90, 211] on td "https://www.groupon.com/local/seattle/aquarium?" at bounding box center [137, 217] width 97 height 12
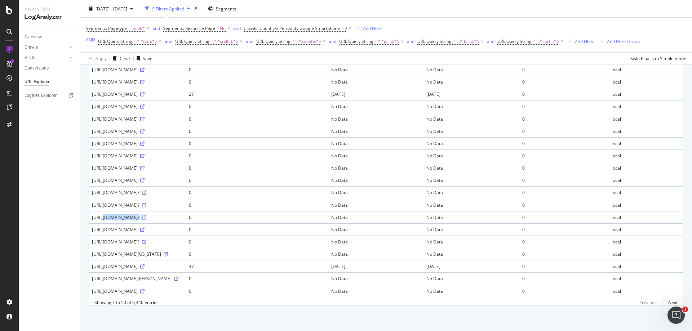
copy div "https://www.groupon.com/local/seattle/aquarium?"
click at [183, 214] on div "https://www.groupon.com/local/seattle/aquarium?" at bounding box center [137, 217] width 91 height 6
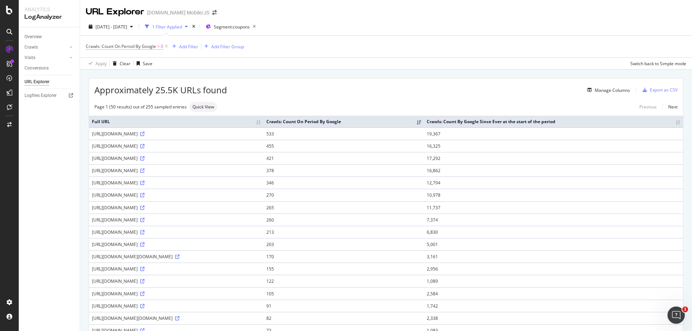
click at [139, 48] on span "Crawls: Count On Period By Google" at bounding box center [121, 46] width 70 height 6
click at [116, 62] on icon at bounding box center [115, 63] width 5 height 4
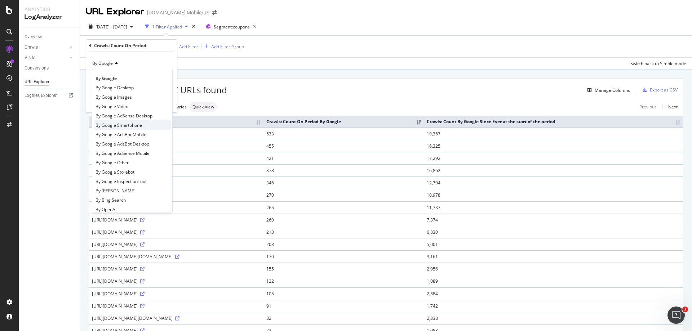
click at [116, 121] on div "By Google Smartphone" at bounding box center [132, 124] width 77 height 9
click at [164, 105] on div "Apply" at bounding box center [165, 103] width 11 height 6
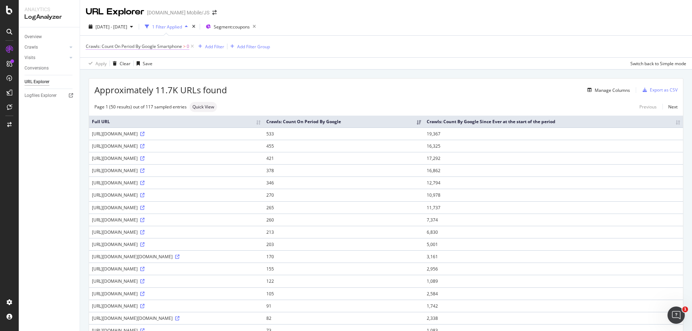
click at [181, 48] on span "Crawls: Count On Period By Google Smartphone" at bounding box center [134, 46] width 96 height 6
click at [125, 72] on div "Greater than" at bounding box center [131, 75] width 79 height 12
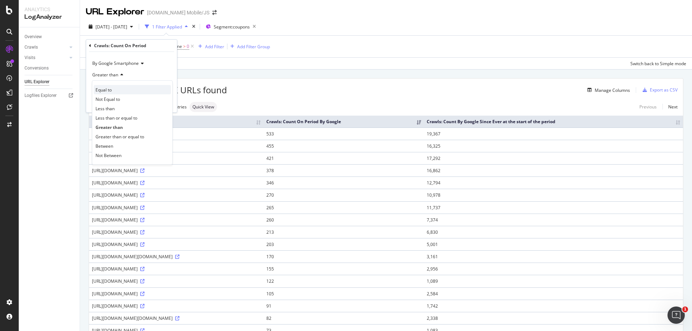
click at [122, 86] on div "Equal to" at bounding box center [132, 89] width 77 height 9
click at [163, 105] on div "Apply" at bounding box center [165, 103] width 11 height 6
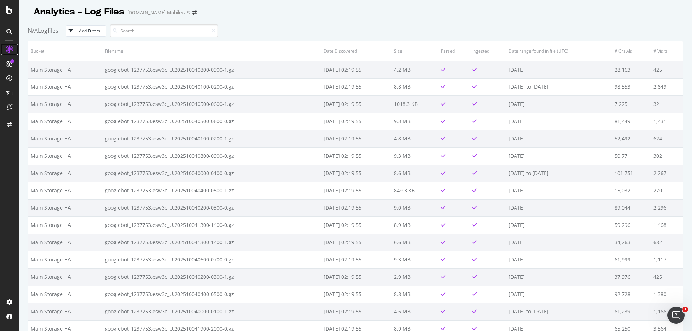
click at [12, 48] on icon at bounding box center [9, 49] width 7 height 7
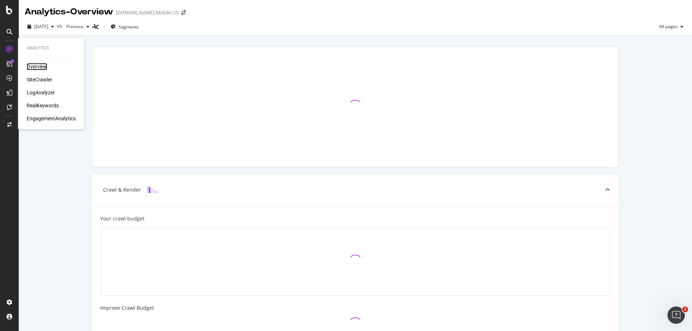
click at [32, 66] on div "Overview" at bounding box center [37, 66] width 21 height 7
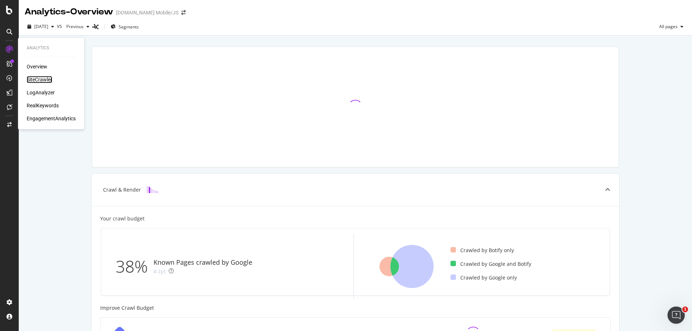
click at [32, 76] on div "SiteCrawler" at bounding box center [40, 79] width 26 height 7
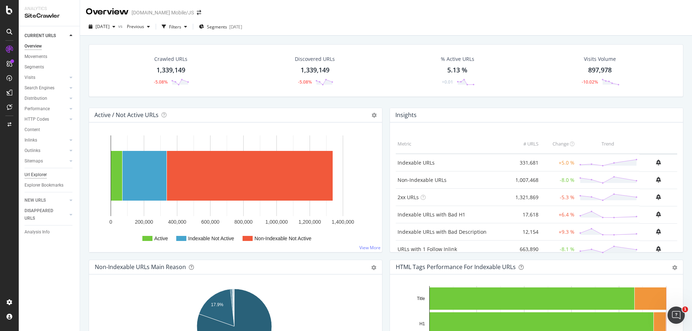
click at [32, 173] on div "Url Explorer" at bounding box center [36, 175] width 22 height 8
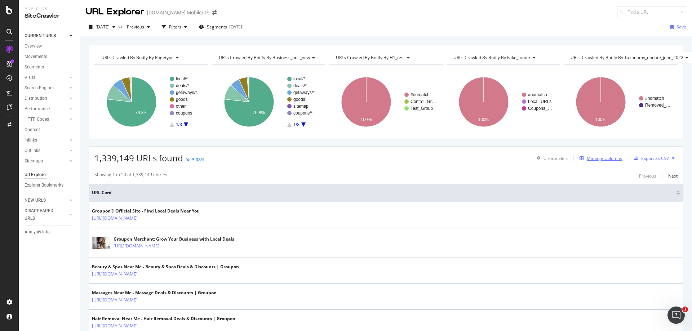
click at [581, 162] on div "Manage Columns" at bounding box center [599, 158] width 45 height 8
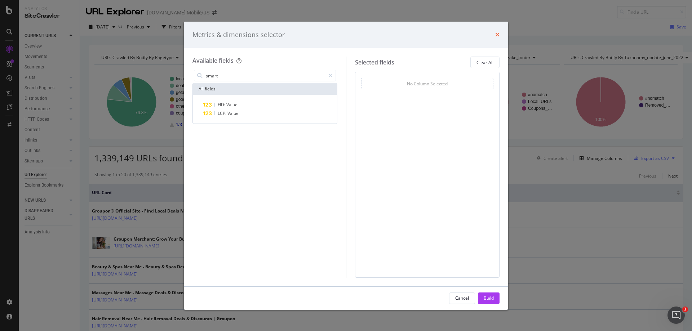
type input "smart"
click at [498, 35] on icon "times" at bounding box center [497, 35] width 4 height 6
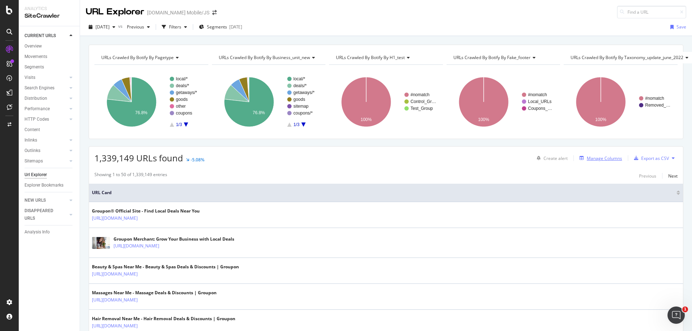
click at [607, 160] on div "Manage Columns" at bounding box center [604, 158] width 35 height 6
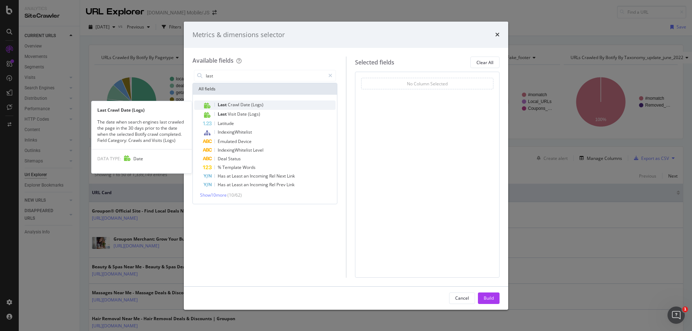
type input "last"
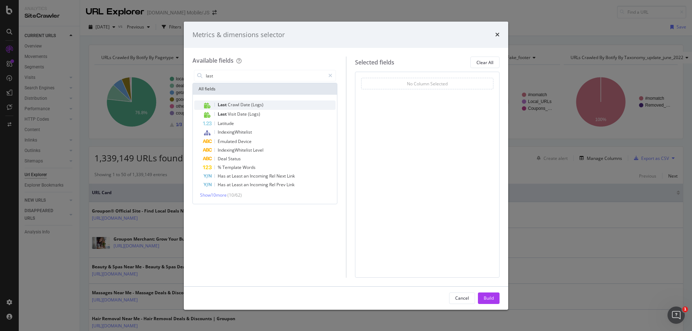
click at [238, 105] on span "Crawl" at bounding box center [234, 105] width 13 height 6
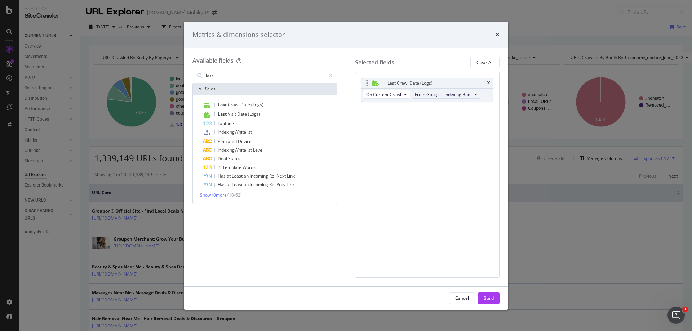
click at [437, 91] on button "From Google - Indexing Bots" at bounding box center [446, 94] width 69 height 9
click at [441, 107] on span "From Google - Indexing Bots" at bounding box center [452, 107] width 69 height 6
click at [397, 110] on div "Last Crawl Date (Logs) On Current Crawl From Google - Indexing Bots You can use…" at bounding box center [427, 98] width 133 height 40
click at [404, 94] on icon "modal" at bounding box center [405, 94] width 3 height 4
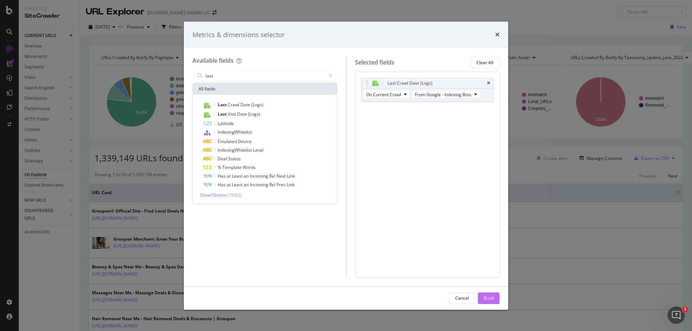
click at [488, 297] on div "Build" at bounding box center [489, 298] width 10 height 6
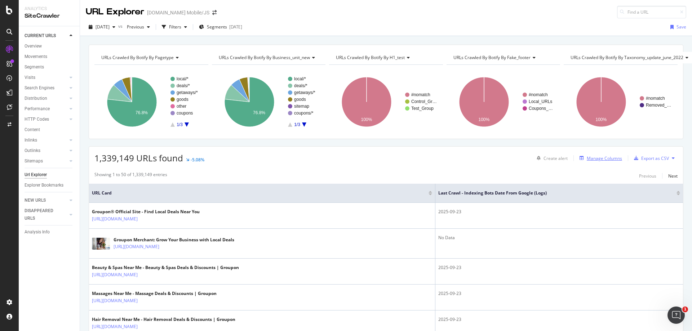
click at [594, 157] on div "Manage Columns" at bounding box center [604, 158] width 35 height 6
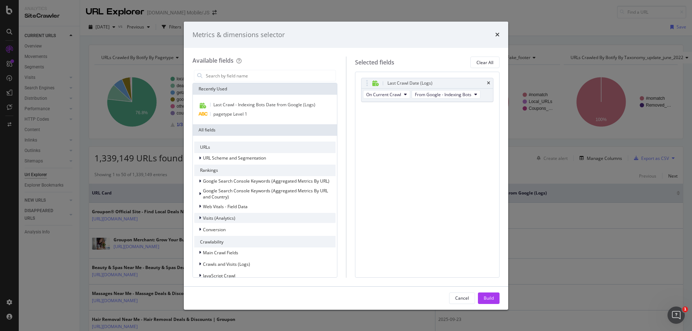
click at [225, 216] on span "Visits (Analytics)" at bounding box center [219, 218] width 32 height 6
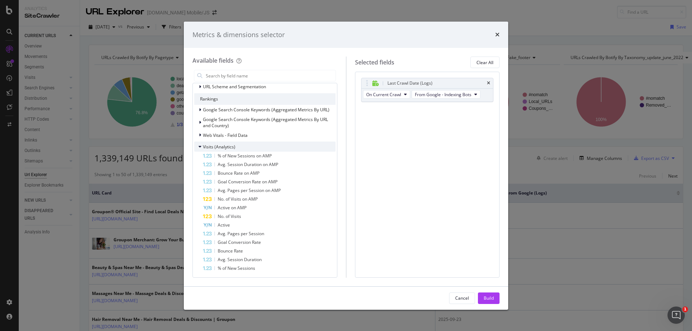
scroll to position [72, 0]
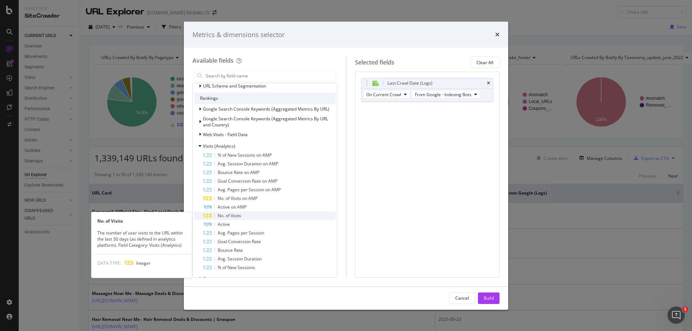
click at [310, 213] on div "No. of Visits" at bounding box center [269, 216] width 133 height 9
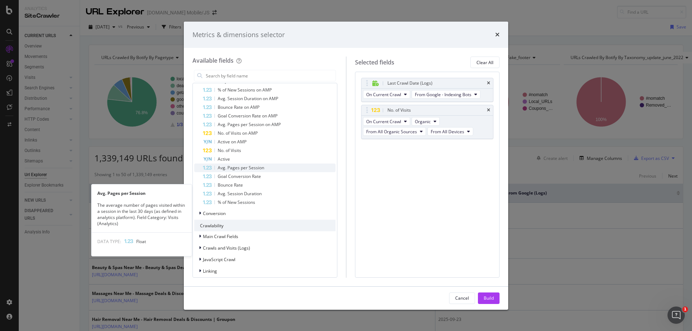
scroll to position [144, 0]
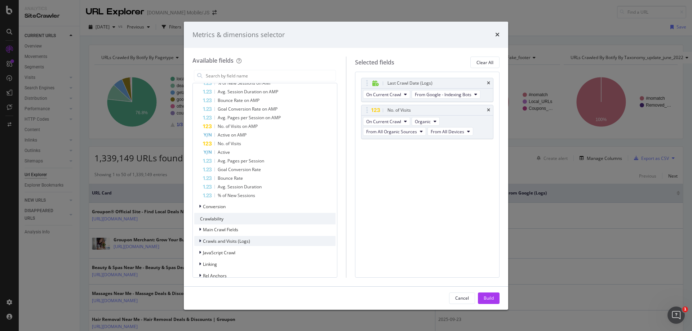
click at [275, 239] on div "Crawls and Visits (Logs)" at bounding box center [264, 241] width 141 height 10
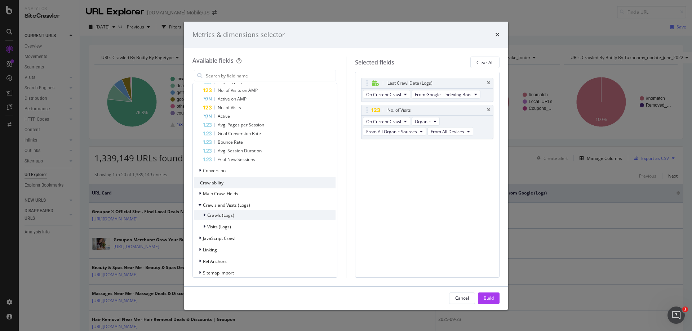
click at [232, 216] on span "Crawls (Logs)" at bounding box center [220, 215] width 27 height 6
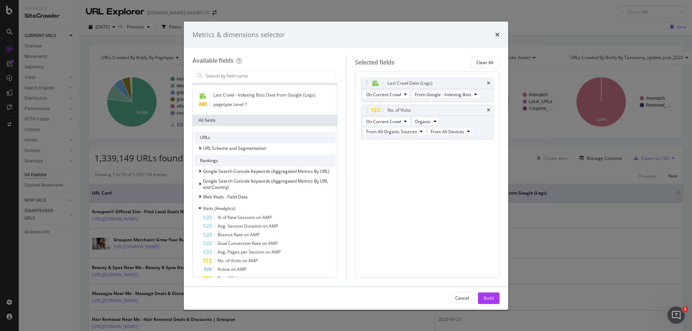
scroll to position [0, 0]
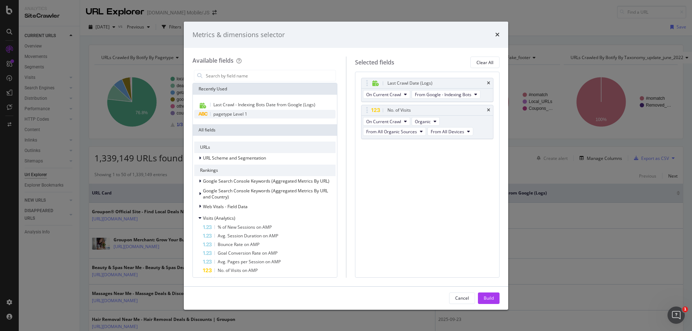
click at [201, 114] on icon "modal" at bounding box center [203, 114] width 10 height 4
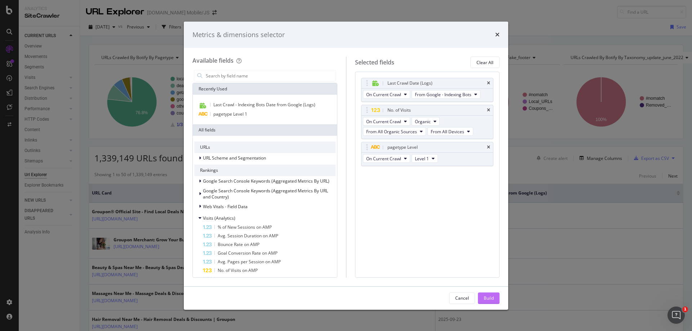
click at [489, 298] on div "Build" at bounding box center [489, 298] width 10 height 6
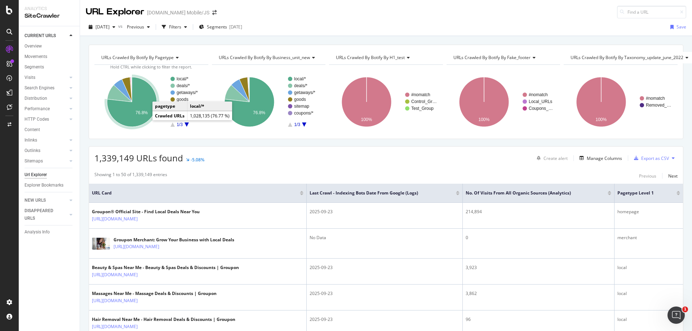
click at [134, 119] on icon "A chart." at bounding box center [132, 102] width 50 height 50
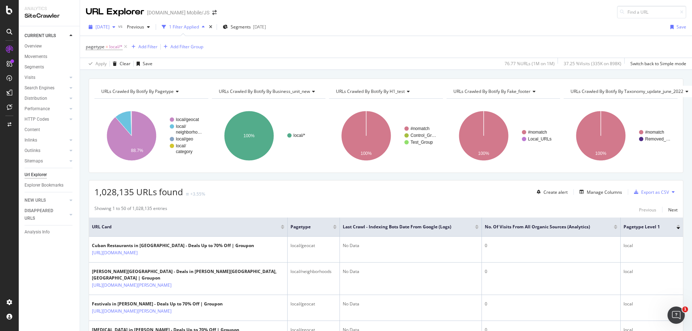
click at [110, 26] on span "[DATE]" at bounding box center [103, 27] width 14 height 6
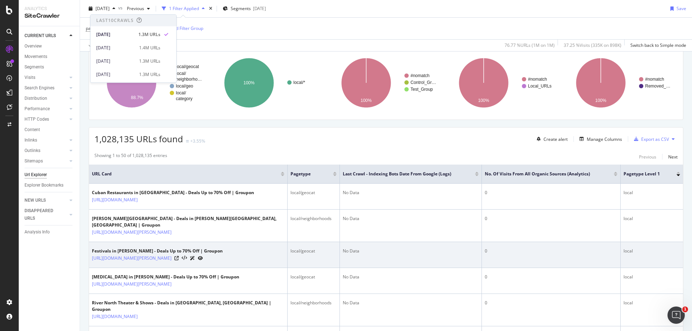
scroll to position [36, 0]
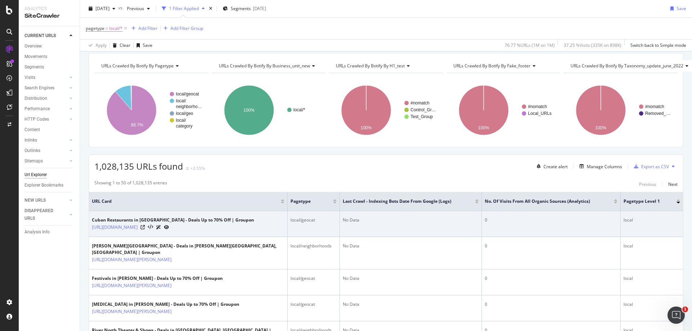
scroll to position [0, 0]
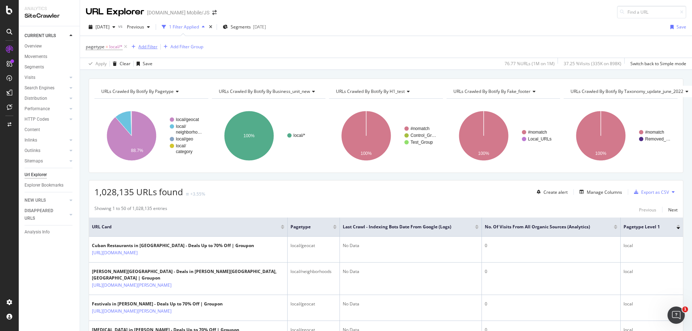
click at [145, 46] on div "Add Filter" at bounding box center [147, 47] width 19 height 6
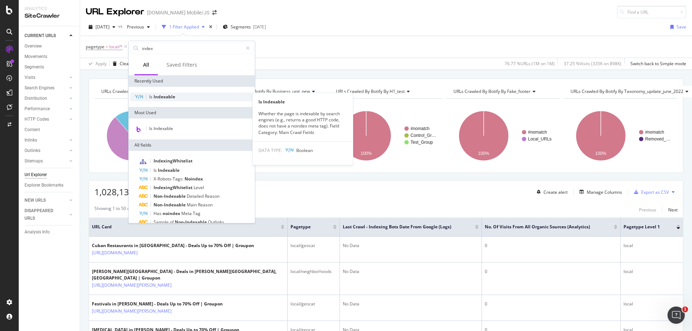
type input "index"
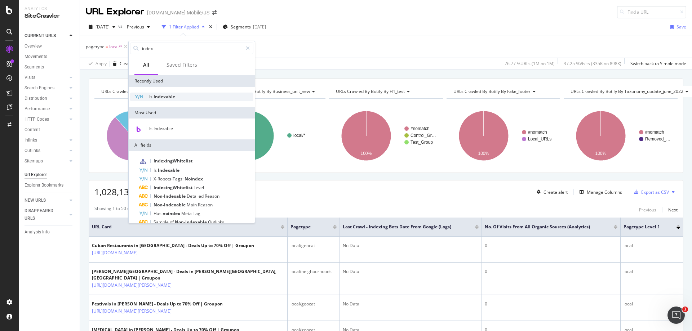
click at [152, 94] on span "Is" at bounding box center [151, 97] width 4 height 6
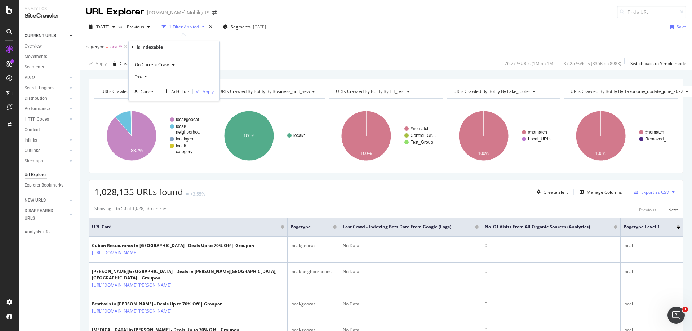
click at [208, 91] on div "Apply" at bounding box center [208, 92] width 11 height 6
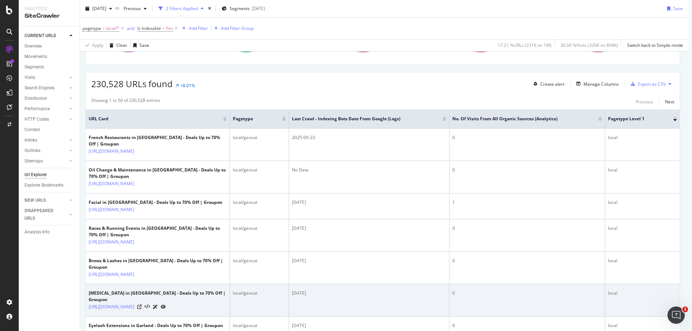
scroll to position [108, 5]
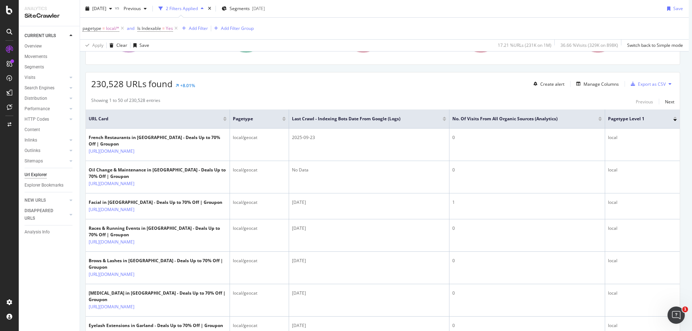
click at [443, 120] on div at bounding box center [445, 120] width 4 height 2
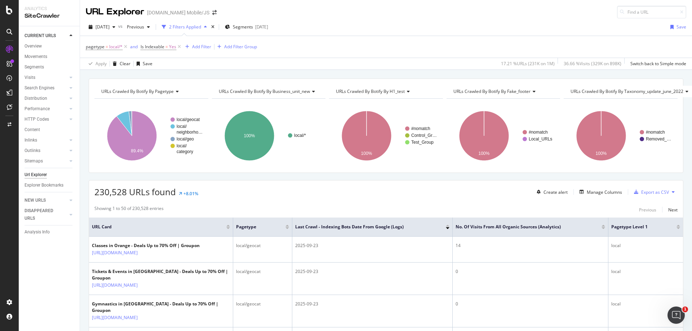
click at [448, 228] on div at bounding box center [448, 228] width 4 height 2
click at [448, 226] on div at bounding box center [448, 226] width 4 height 2
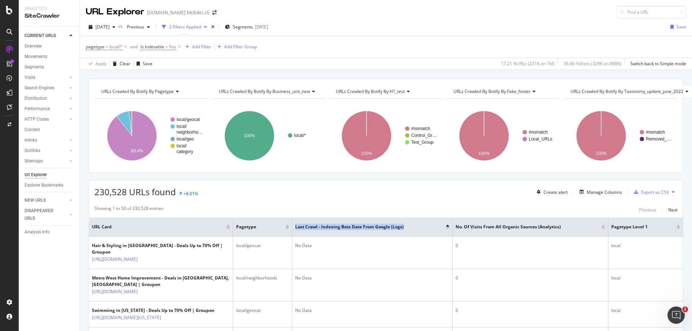
drag, startPoint x: 409, startPoint y: 228, endPoint x: 295, endPoint y: 230, distance: 114.6
click at [295, 230] on th "Last Crawl - Indexing Bots Date from Google (Logs)" at bounding box center [372, 227] width 160 height 19
copy span "Last Crawl - Indexing Bots Date from Google (Logs)"
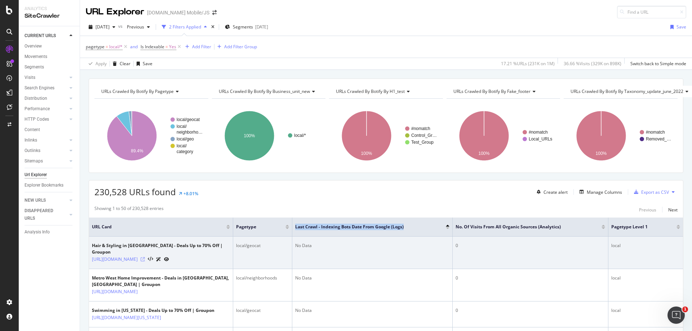
click at [145, 257] on icon at bounding box center [143, 259] width 4 height 4
